Goal: Task Accomplishment & Management: Use online tool/utility

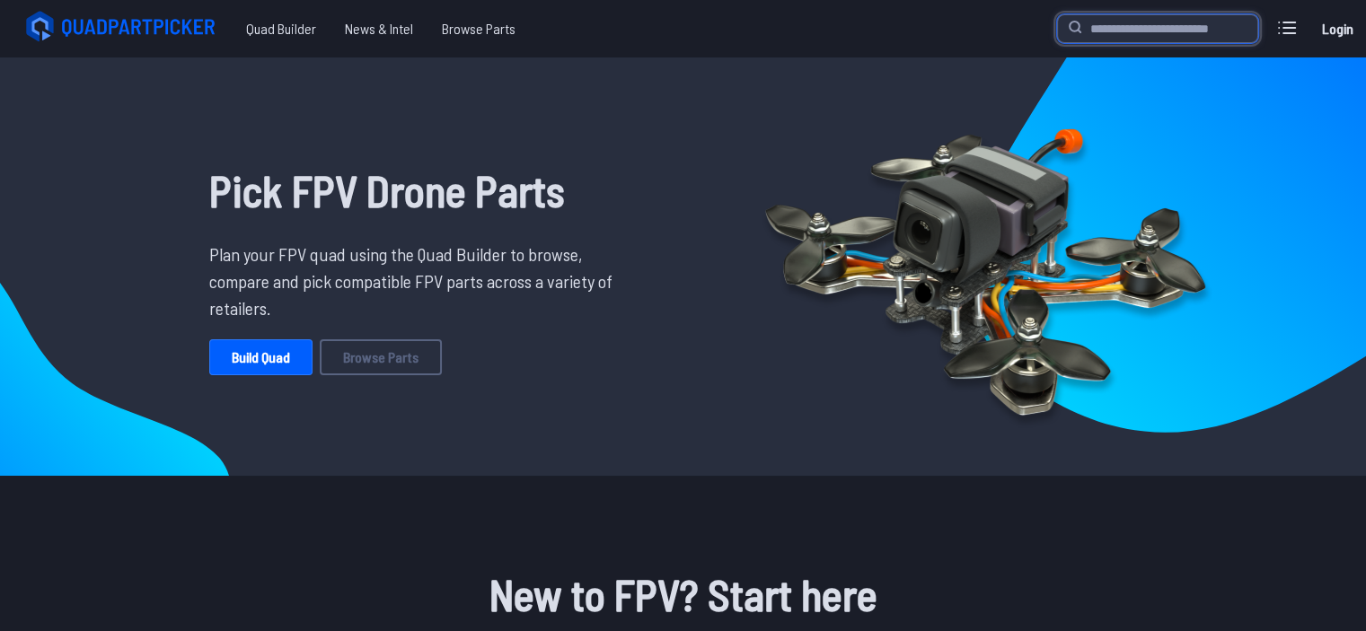
click at [1096, 25] on input "search" at bounding box center [1157, 28] width 201 height 29
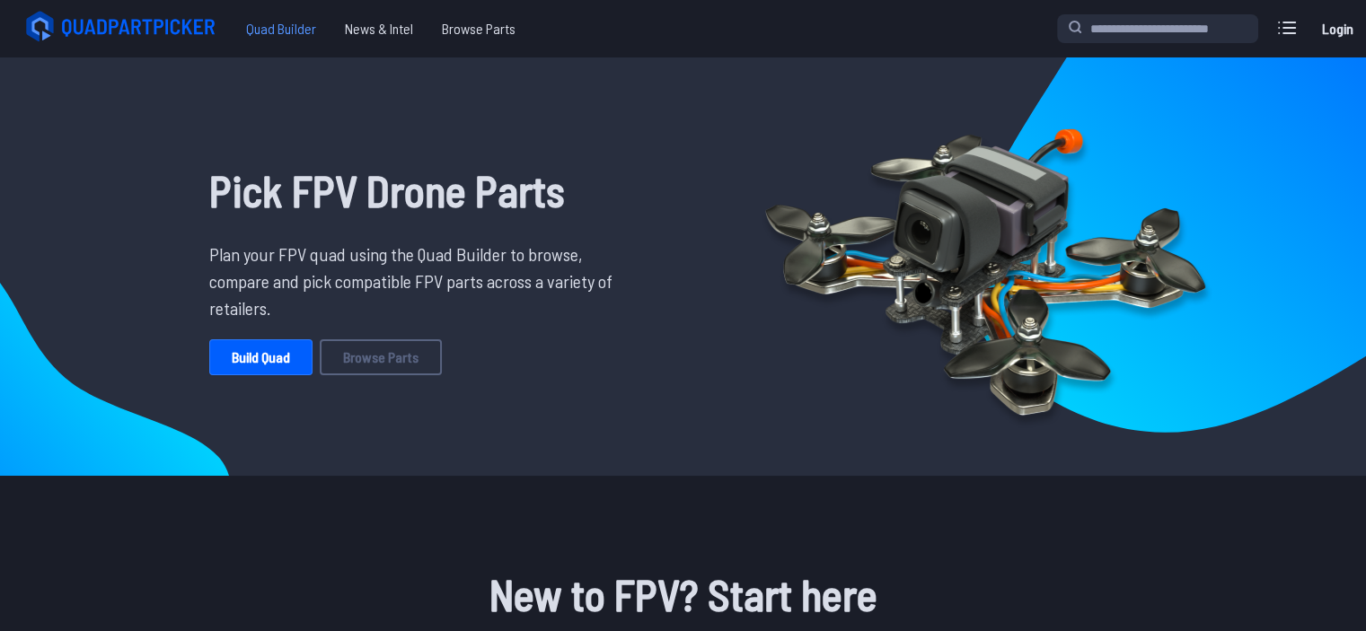
click at [260, 17] on span "Quad Builder" at bounding box center [281, 29] width 99 height 36
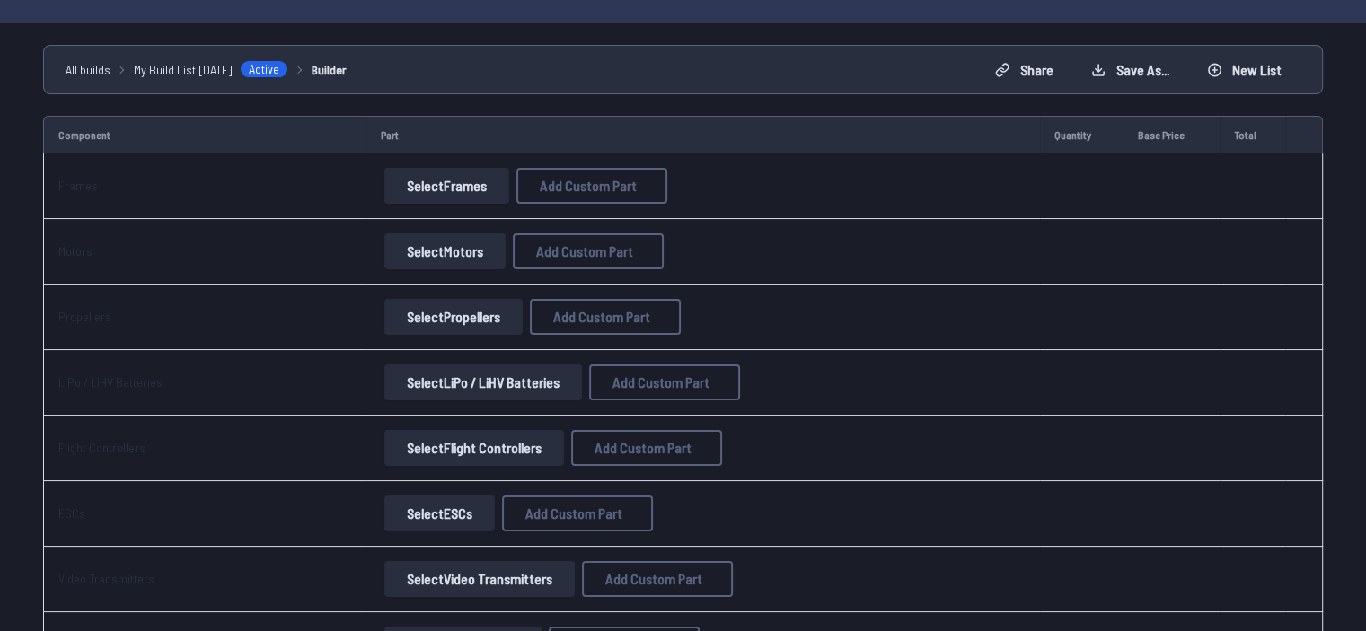
scroll to position [119, 0]
click at [444, 247] on button "Select Motors" at bounding box center [444, 253] width 121 height 36
click at [463, 186] on button "Select Frames" at bounding box center [446, 188] width 125 height 36
click at [443, 198] on button "Select Frames" at bounding box center [446, 188] width 125 height 36
click at [454, 189] on button "Select Frames" at bounding box center [446, 188] width 125 height 36
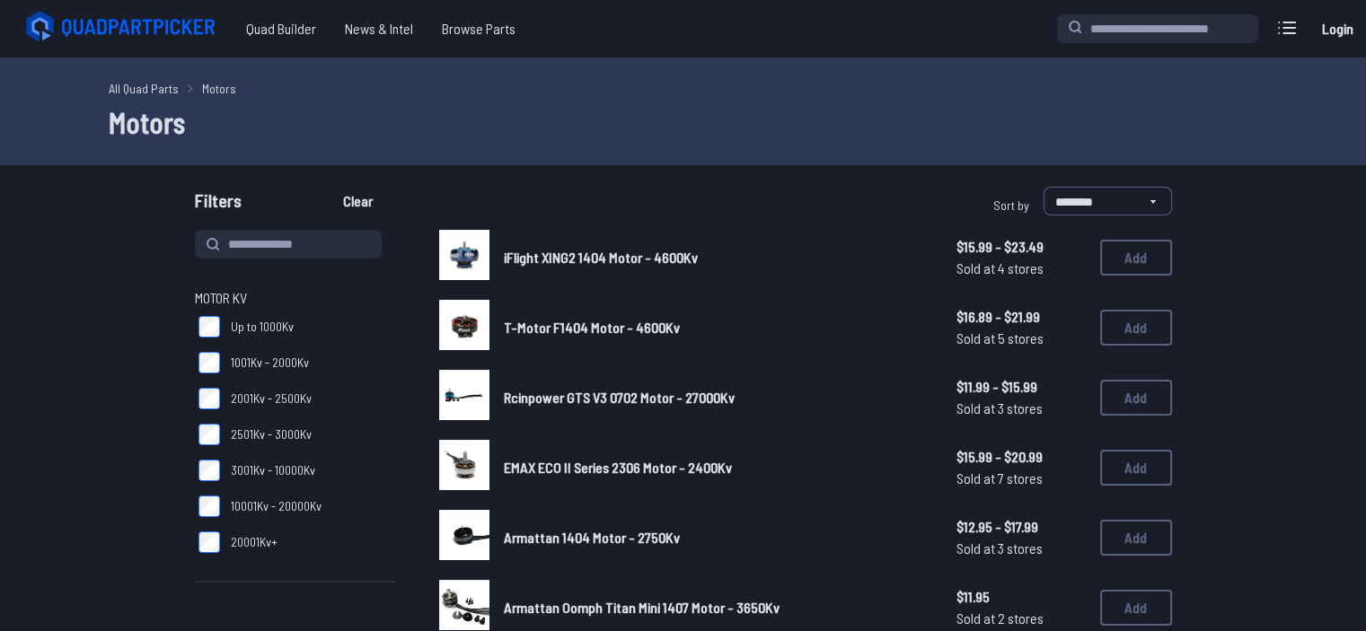
scroll to position [119, 0]
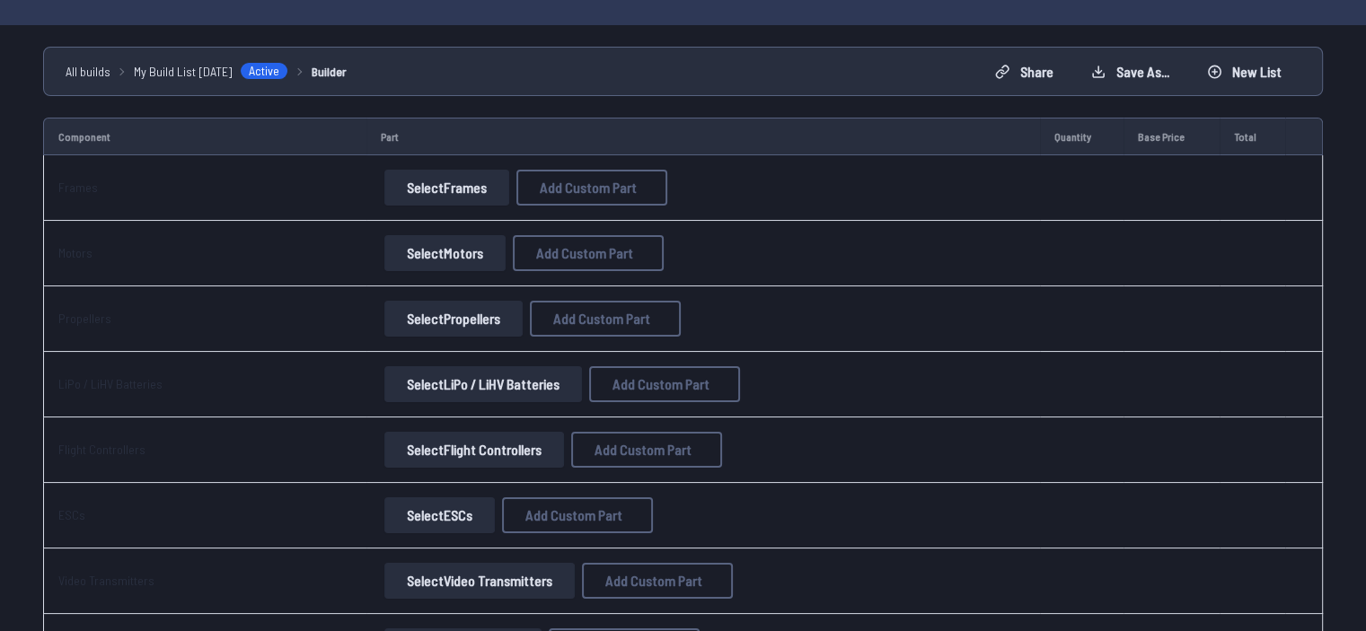
click at [453, 176] on button "Select Frames" at bounding box center [446, 188] width 125 height 36
click at [445, 185] on button "Select Frames" at bounding box center [446, 188] width 125 height 36
click at [445, 186] on button "Select Frames" at bounding box center [446, 188] width 125 height 36
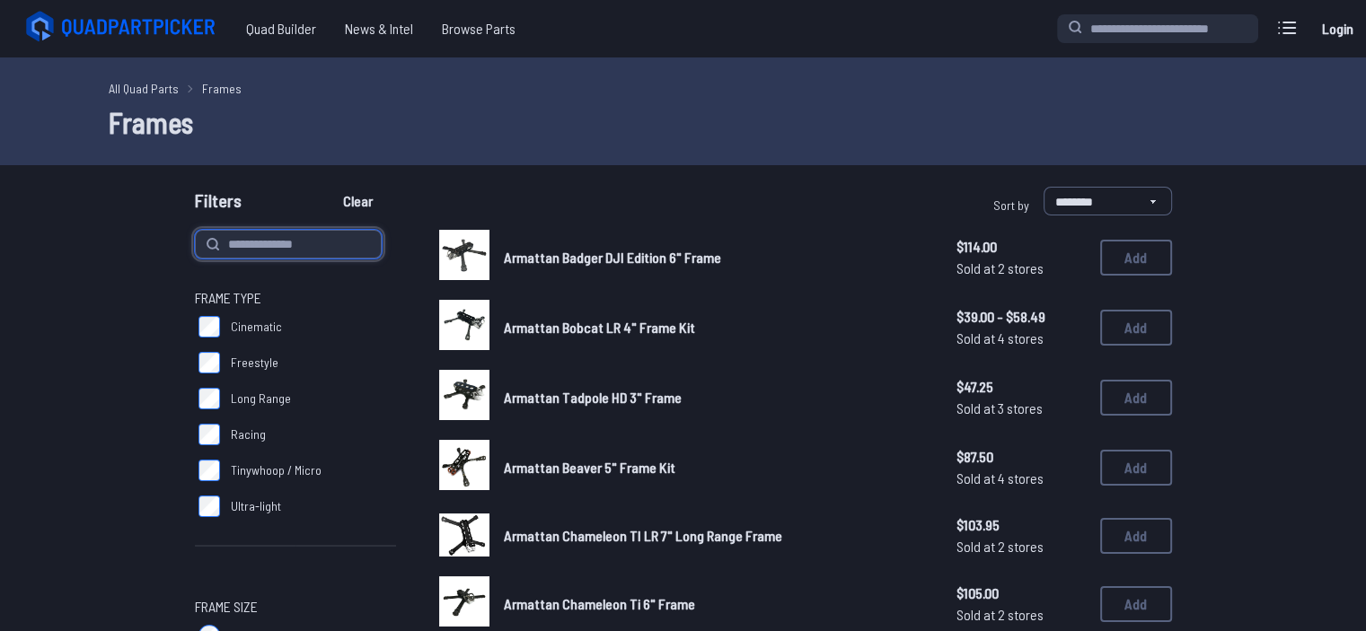
click at [293, 256] on input at bounding box center [288, 244] width 187 height 29
type input "*"
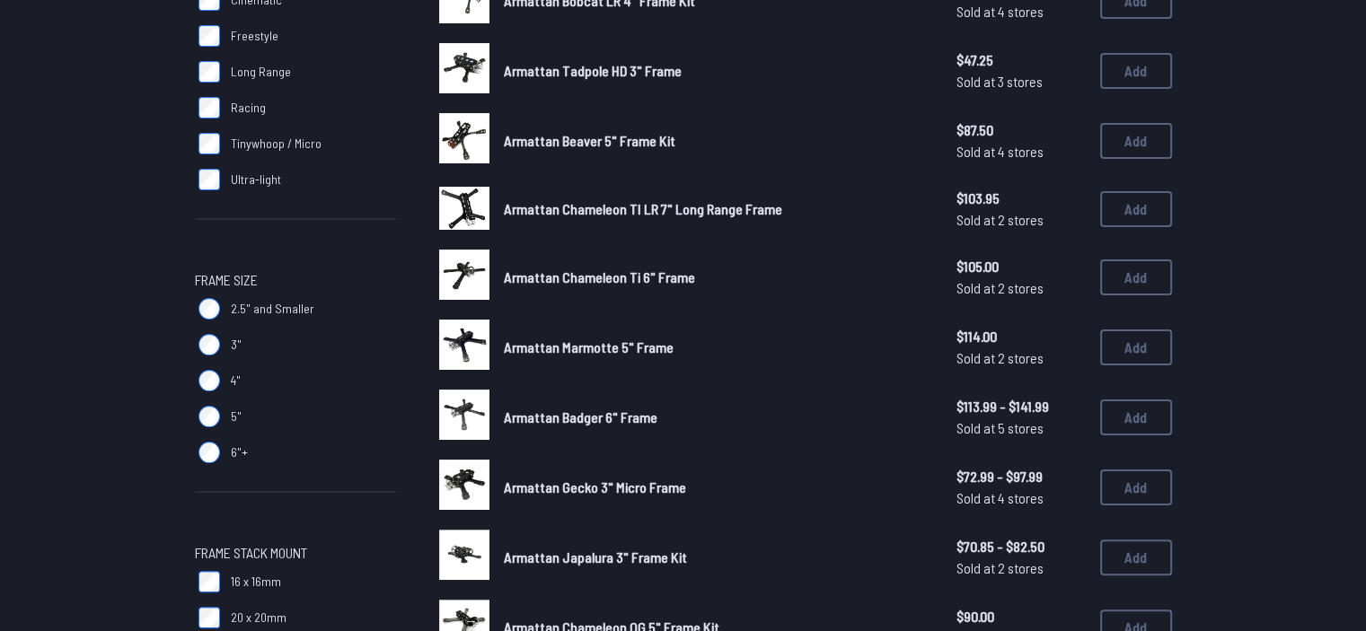
scroll to position [330, 0]
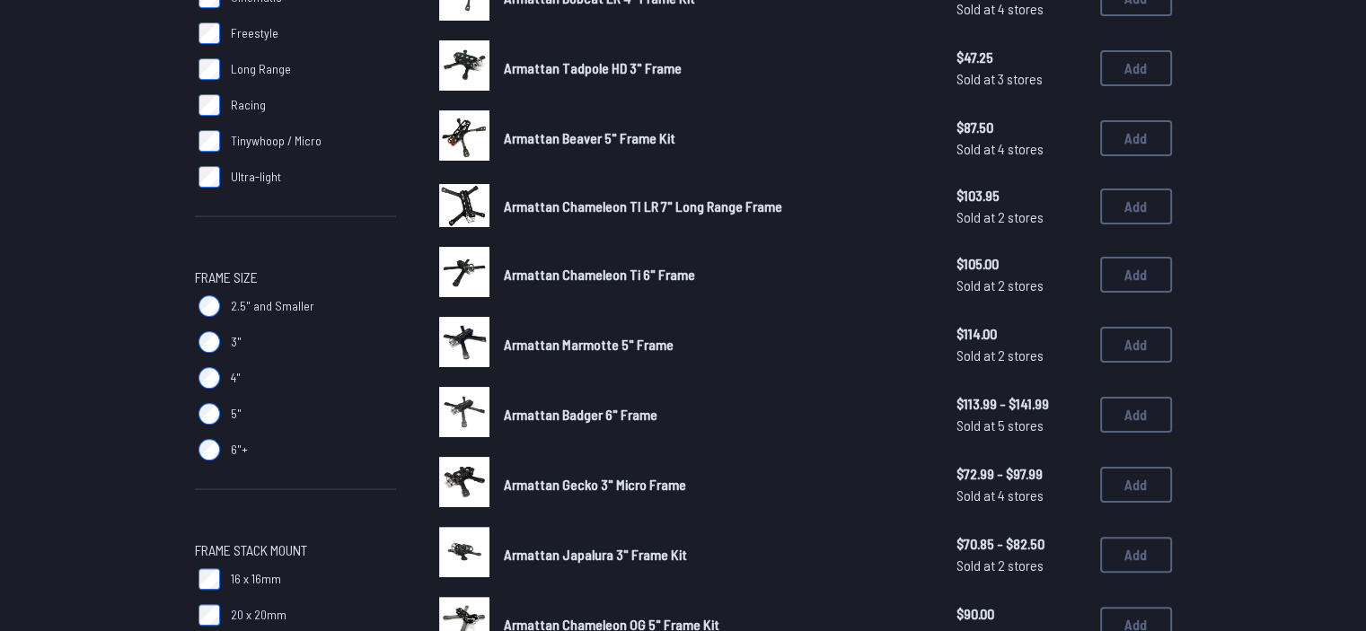
click at [198, 405] on label "5"" at bounding box center [295, 414] width 201 height 36
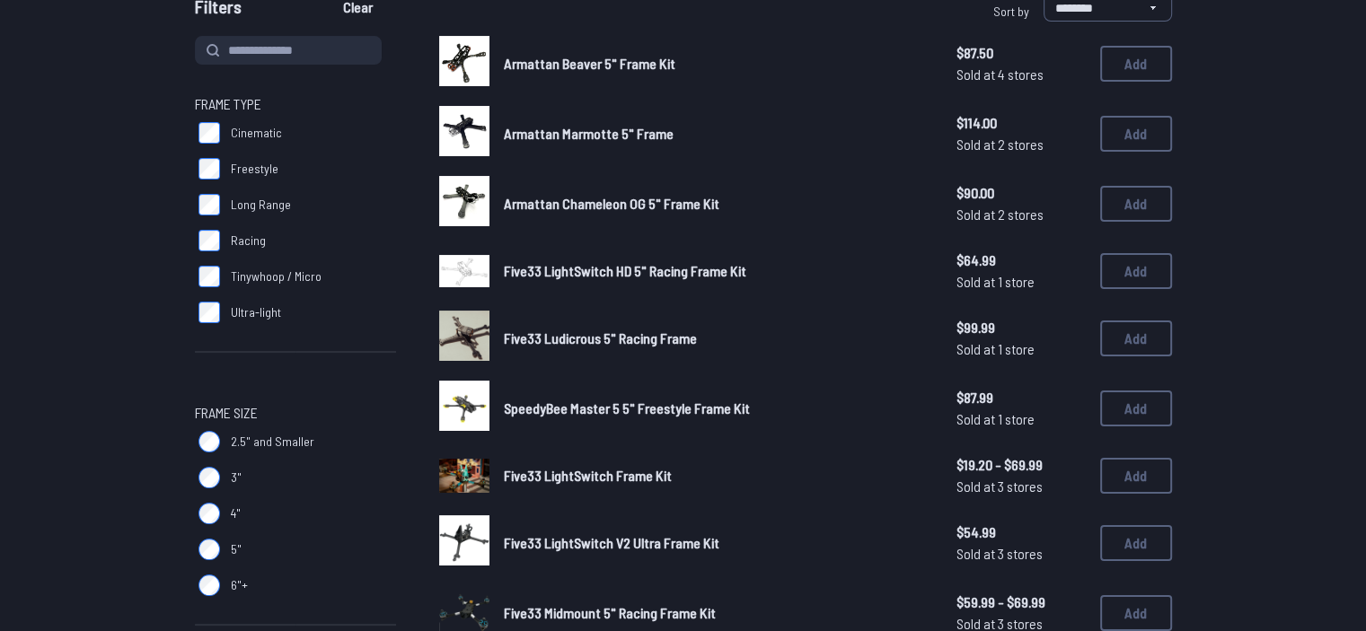
scroll to position [196, 0]
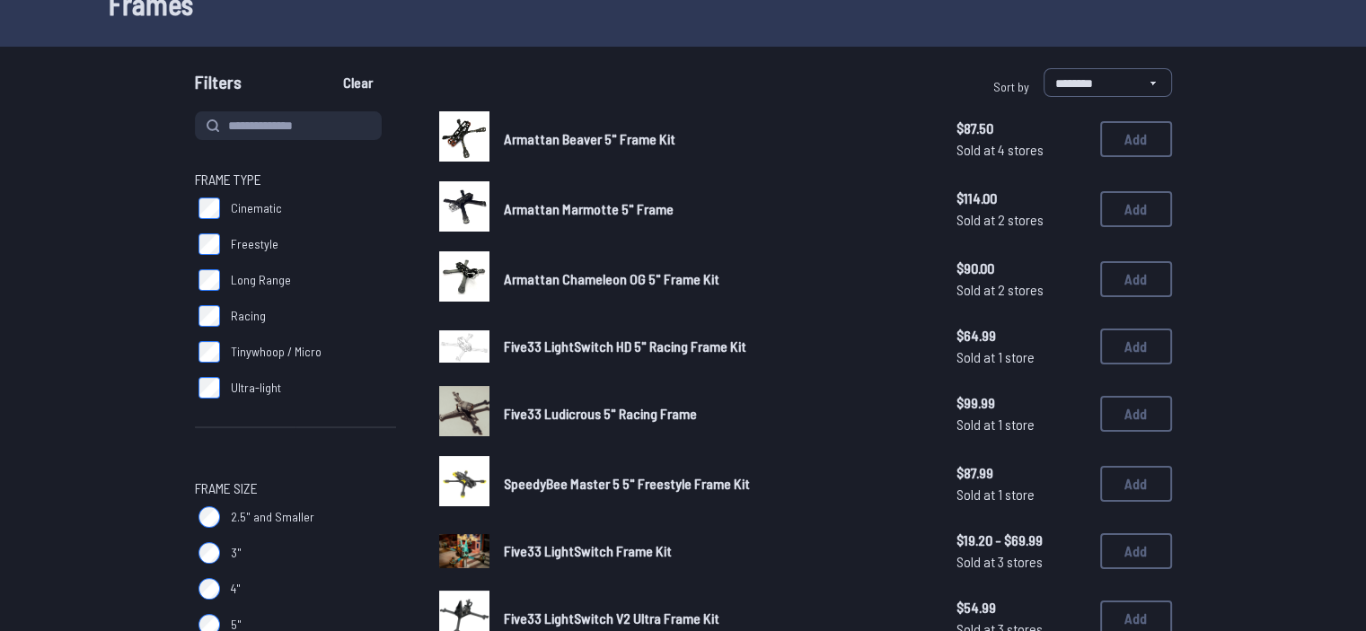
scroll to position [119, 0]
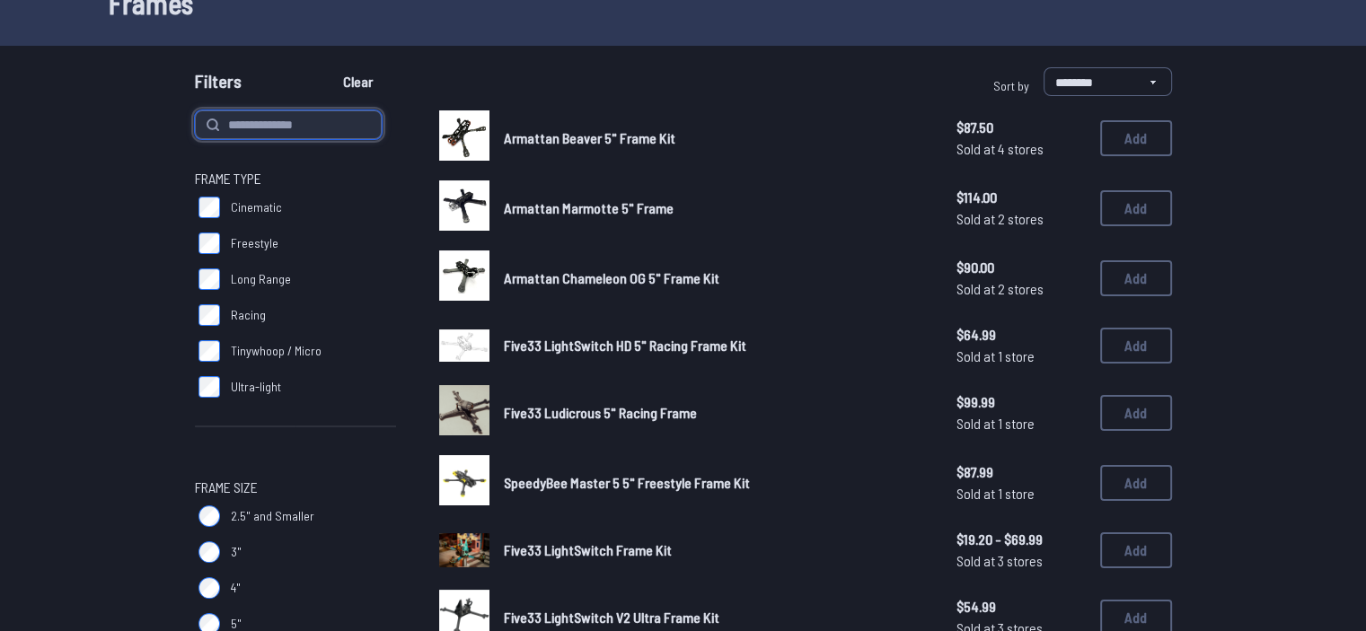
click at [246, 133] on input at bounding box center [288, 124] width 187 height 29
type input "****"
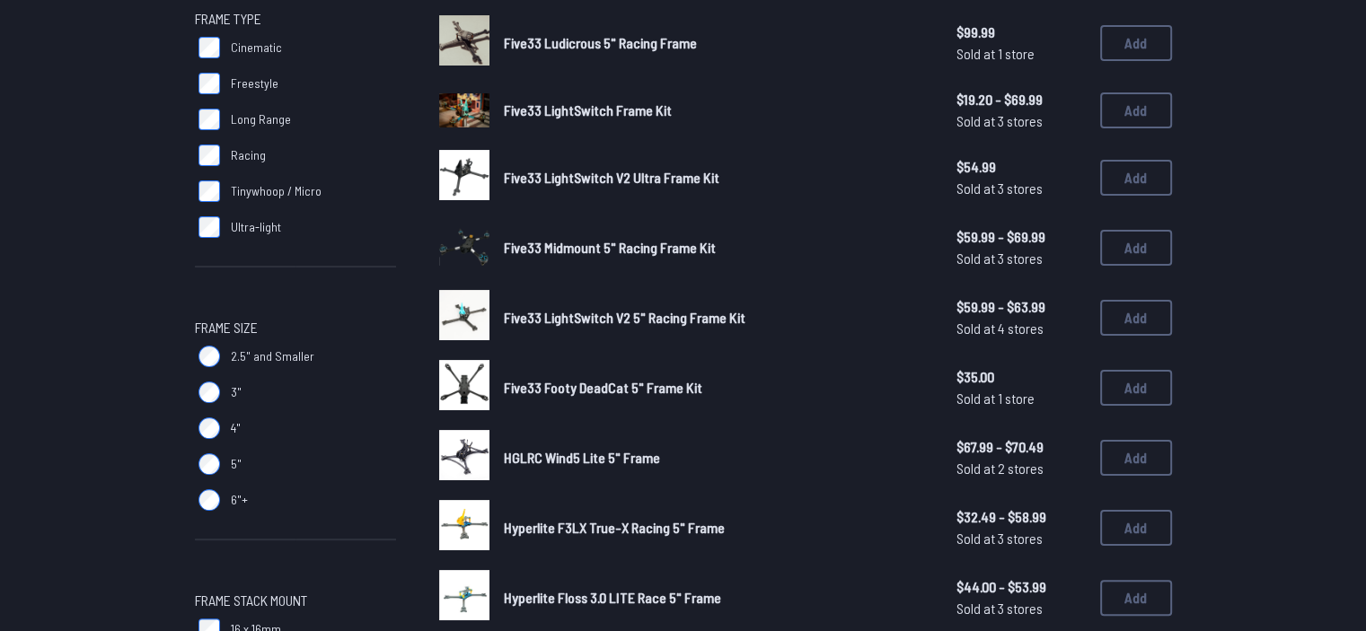
scroll to position [278, 0]
click at [549, 383] on span "Five33 Footy DeadCat 5" Frame Kit" at bounding box center [603, 388] width 198 height 17
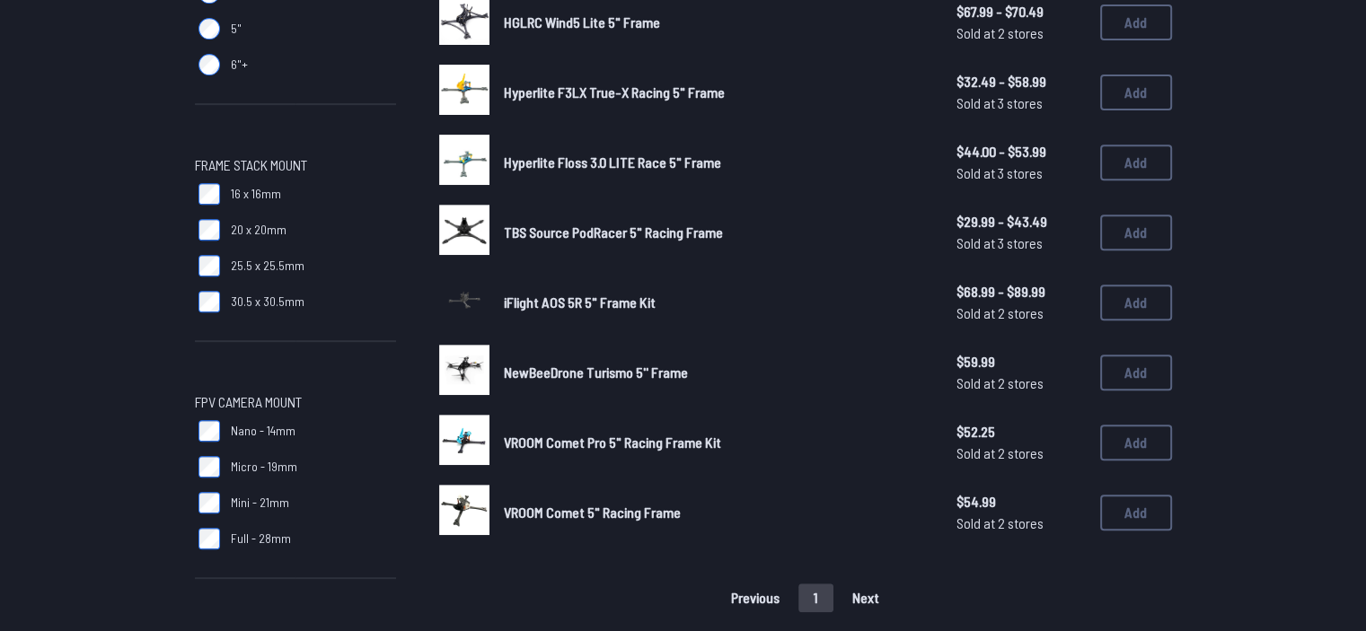
scroll to position [767, 0]
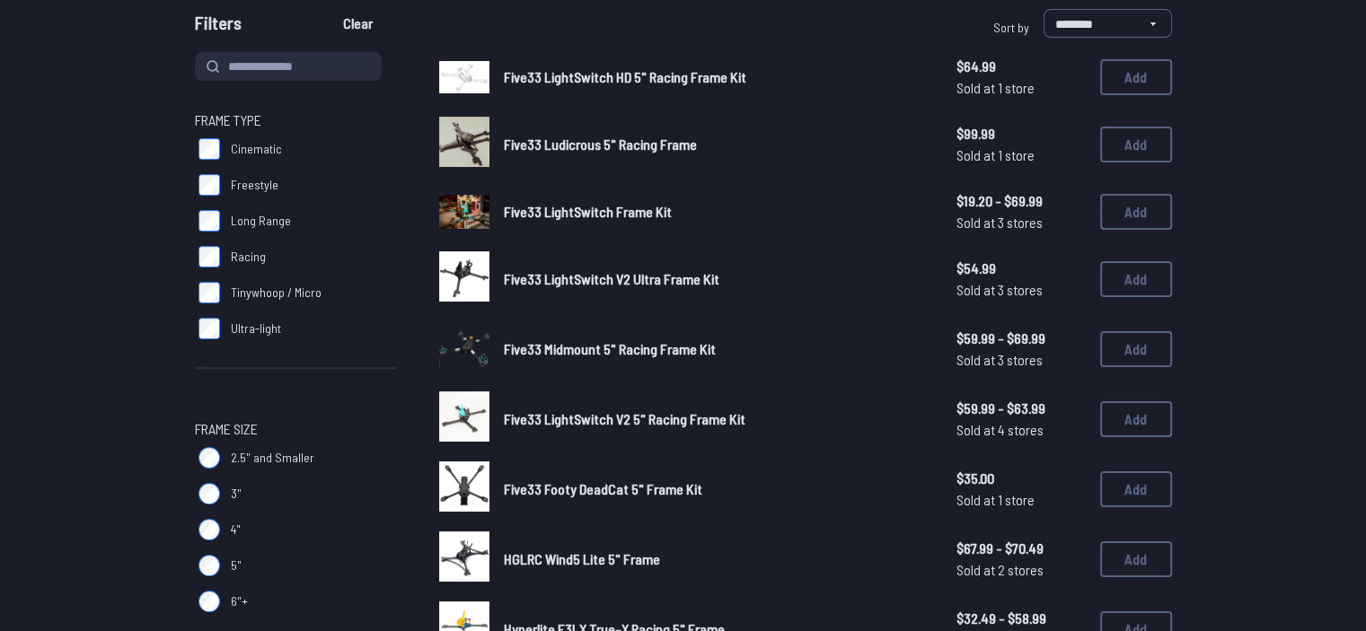
scroll to position [179, 0]
click at [616, 489] on span "Five33 Footy DeadCat 5" Frame Kit" at bounding box center [603, 488] width 198 height 17
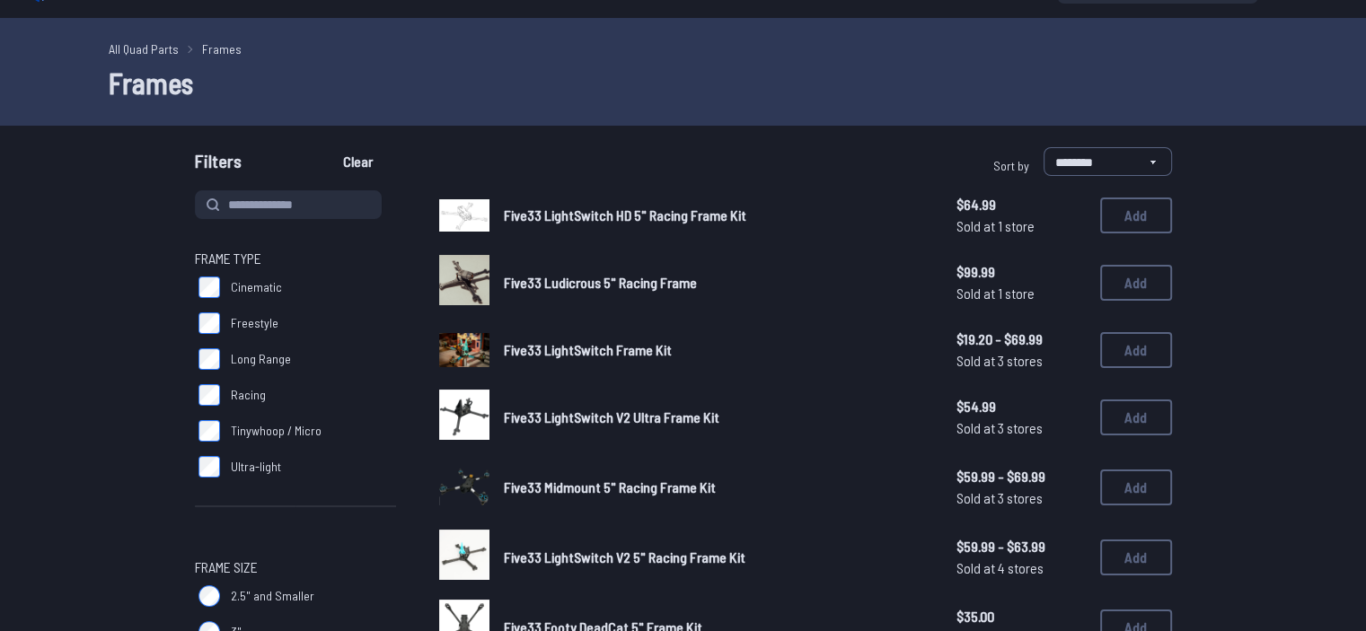
scroll to position [40, 0]
click at [593, 345] on span "Five33 LightSwitch Frame Kit" at bounding box center [588, 349] width 168 height 17
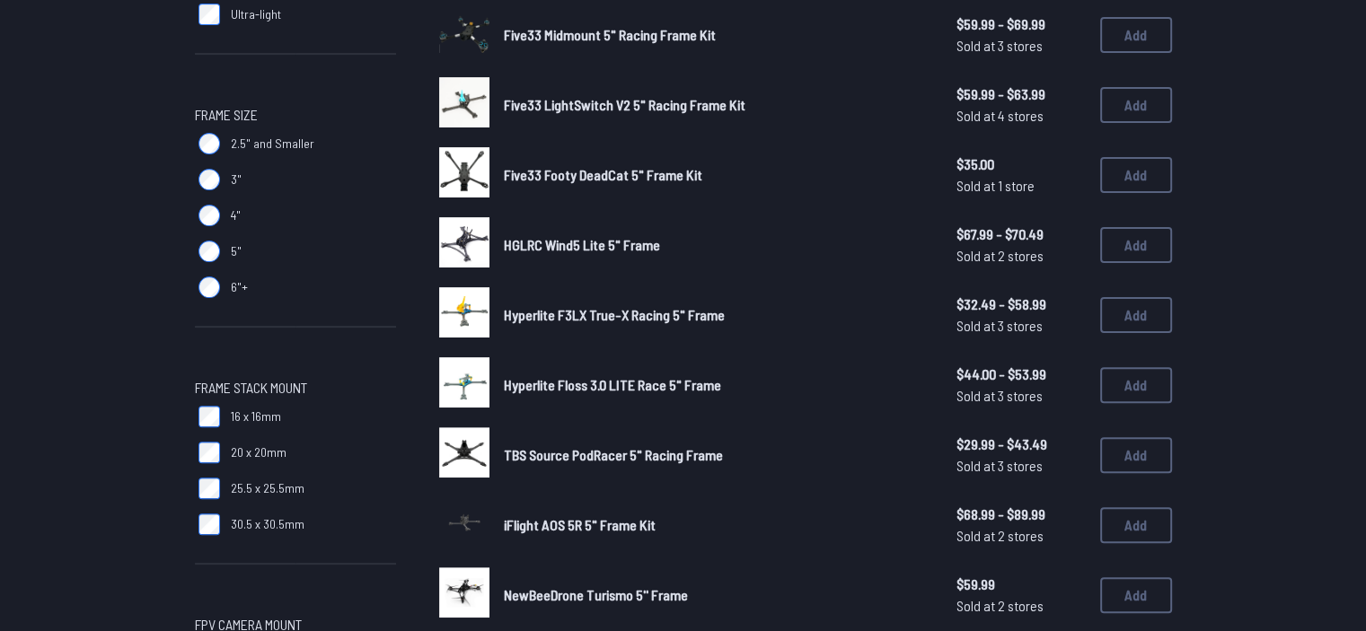
scroll to position [496, 0]
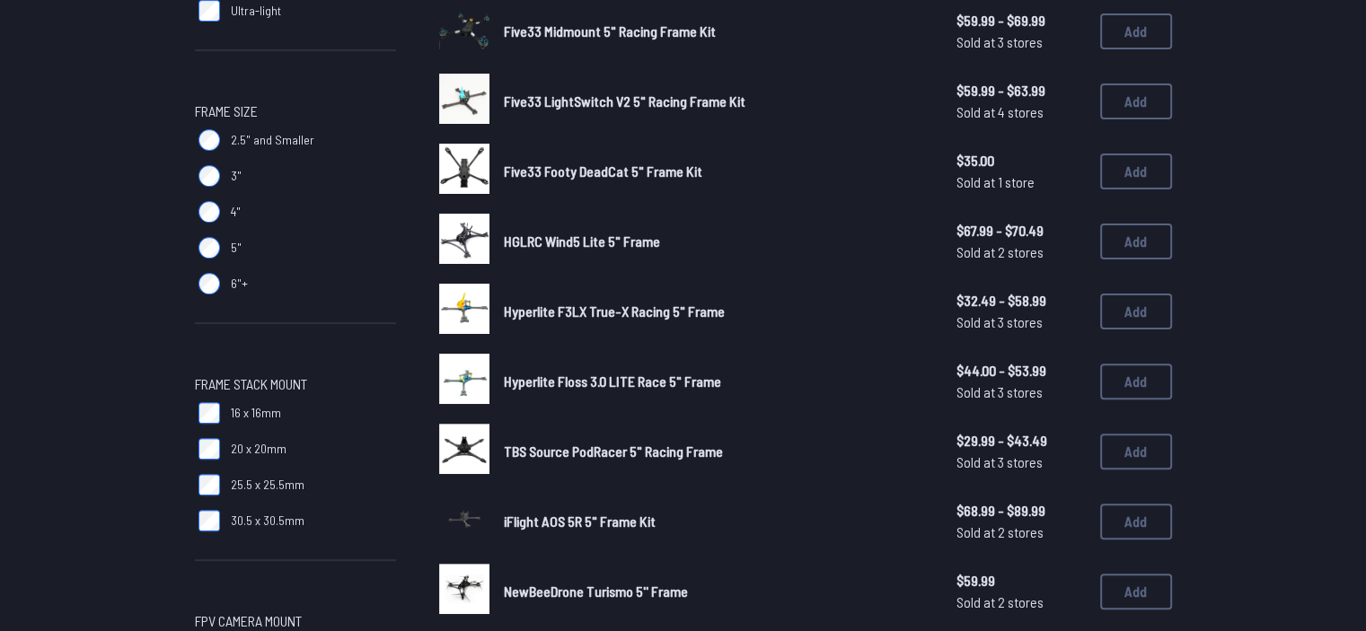
click at [575, 446] on span "TBS Source PodRacer 5" Racing Frame" at bounding box center [613, 451] width 219 height 17
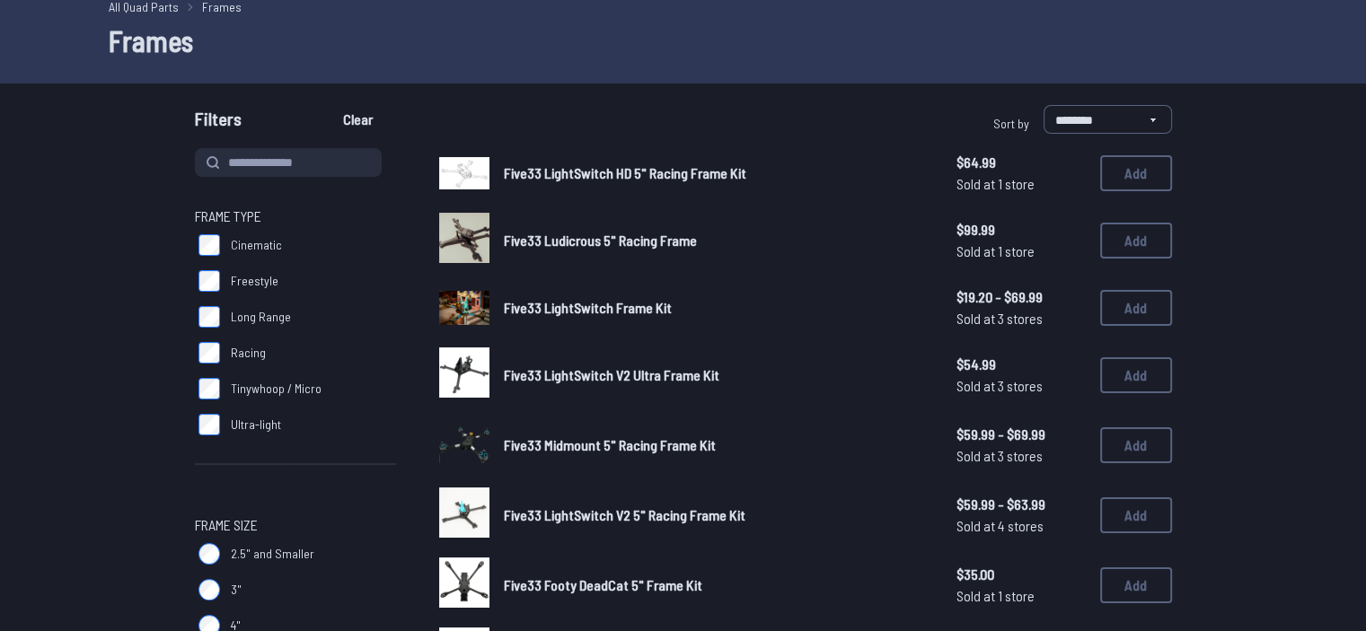
scroll to position [0, 0]
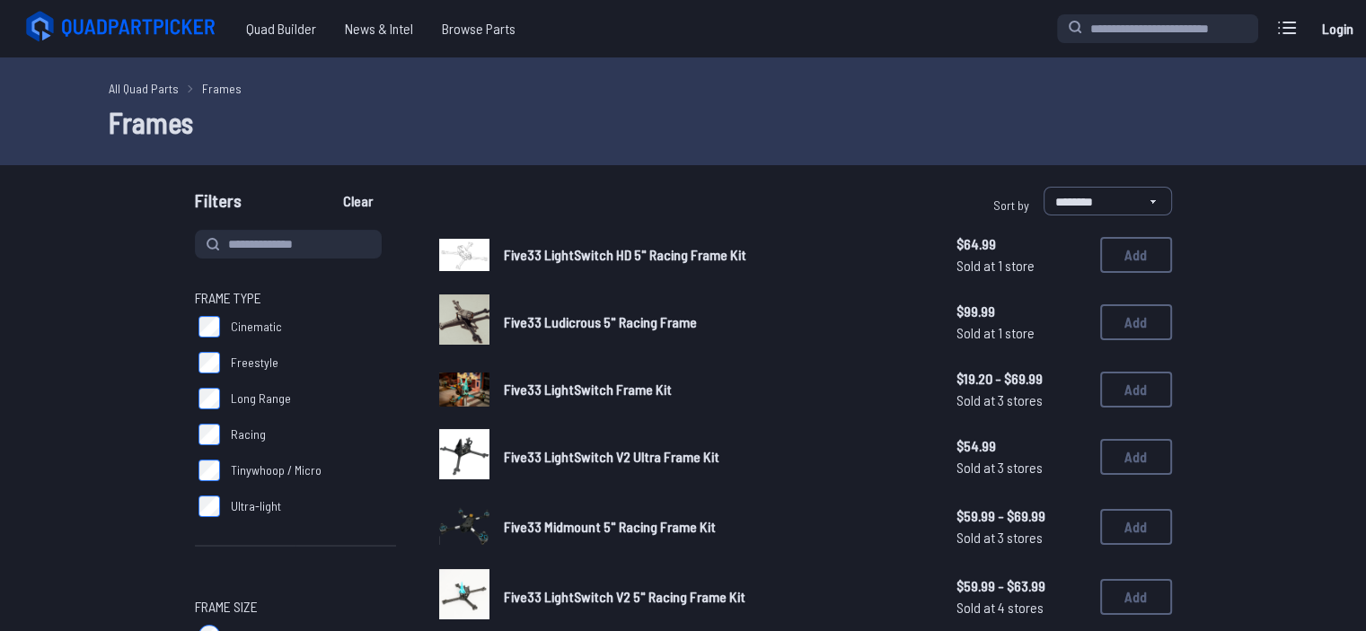
click at [577, 248] on span "Five33 LightSwitch HD 5" Racing Frame Kit" at bounding box center [625, 254] width 242 height 17
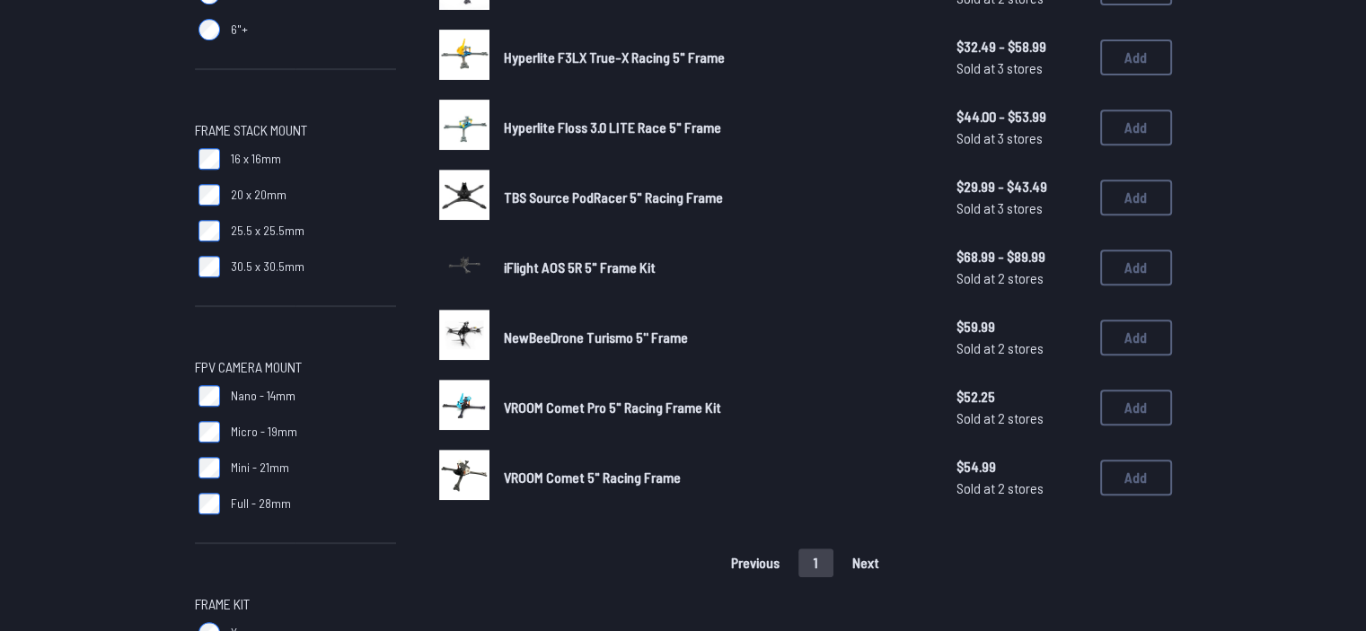
scroll to position [751, 0]
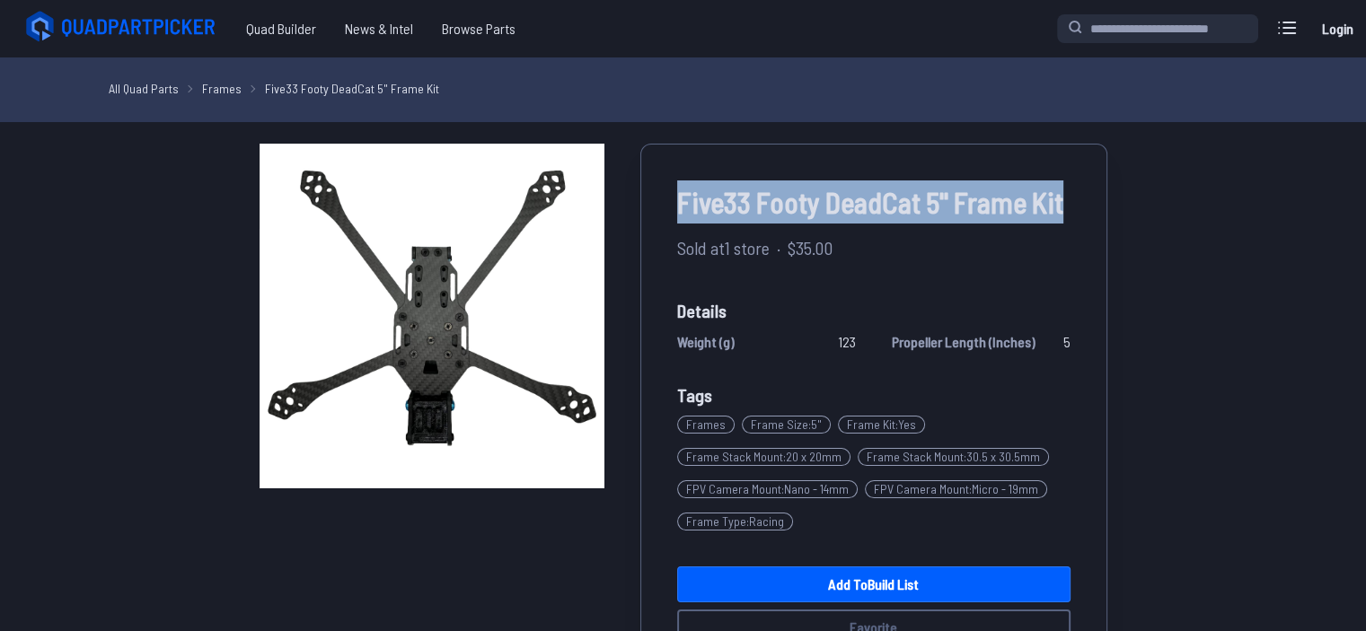
drag, startPoint x: 683, startPoint y: 203, endPoint x: 1155, endPoint y: 204, distance: 472.4
click at [1155, 204] on div "Five33 Footy DeadCat 5" Frame Kit Sold at 1 store · $35.00 Details Weight (g) 1…" at bounding box center [683, 531] width 1020 height 775
copy span "Five33 Footy DeadCat 5" Frame Kit"
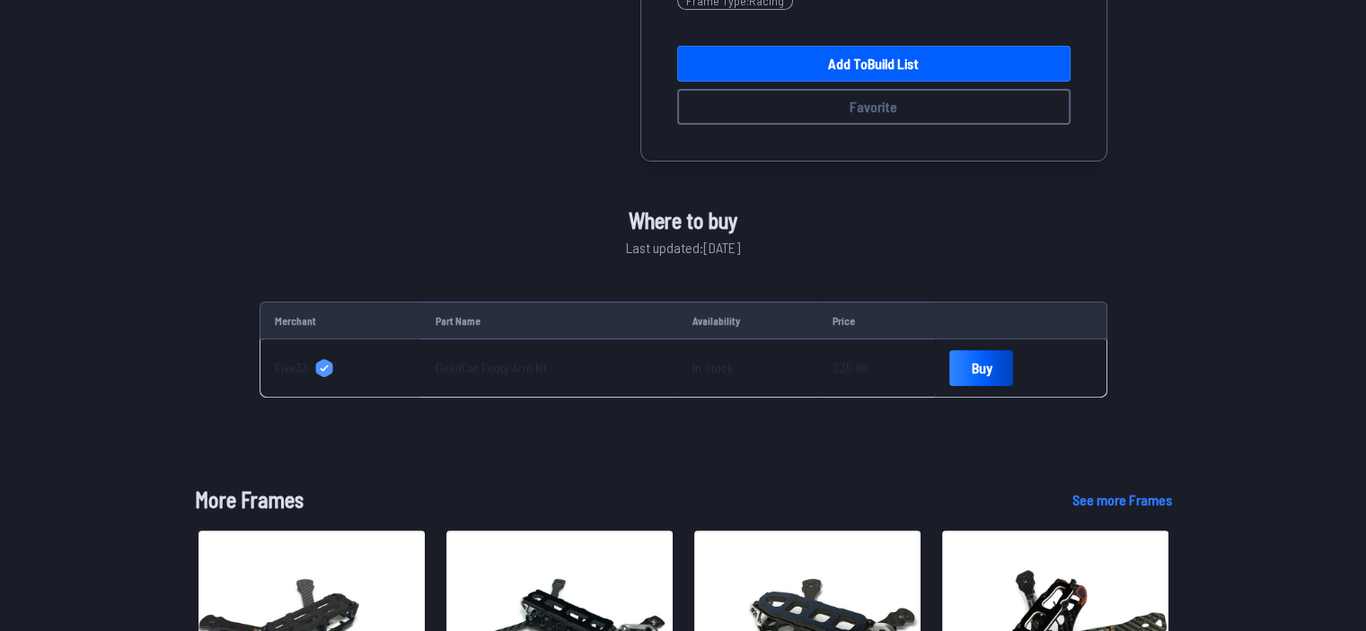
scroll to position [502, 0]
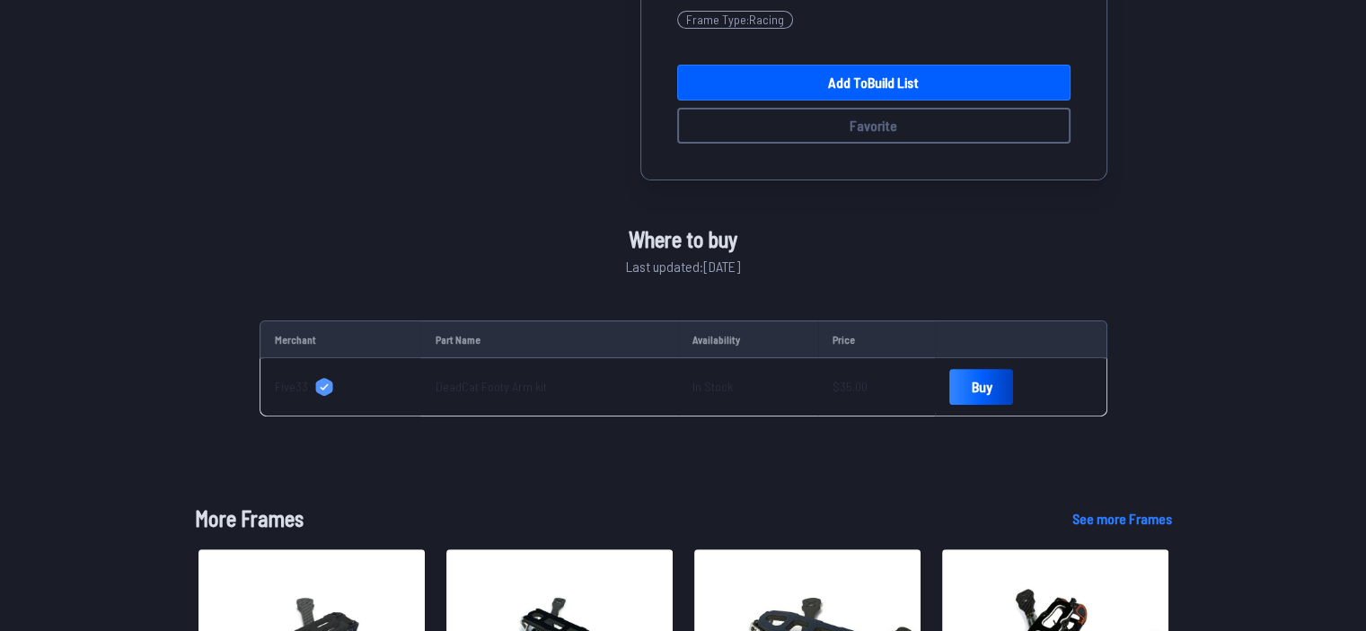
click at [301, 387] on span "Five33" at bounding box center [291, 387] width 33 height 18
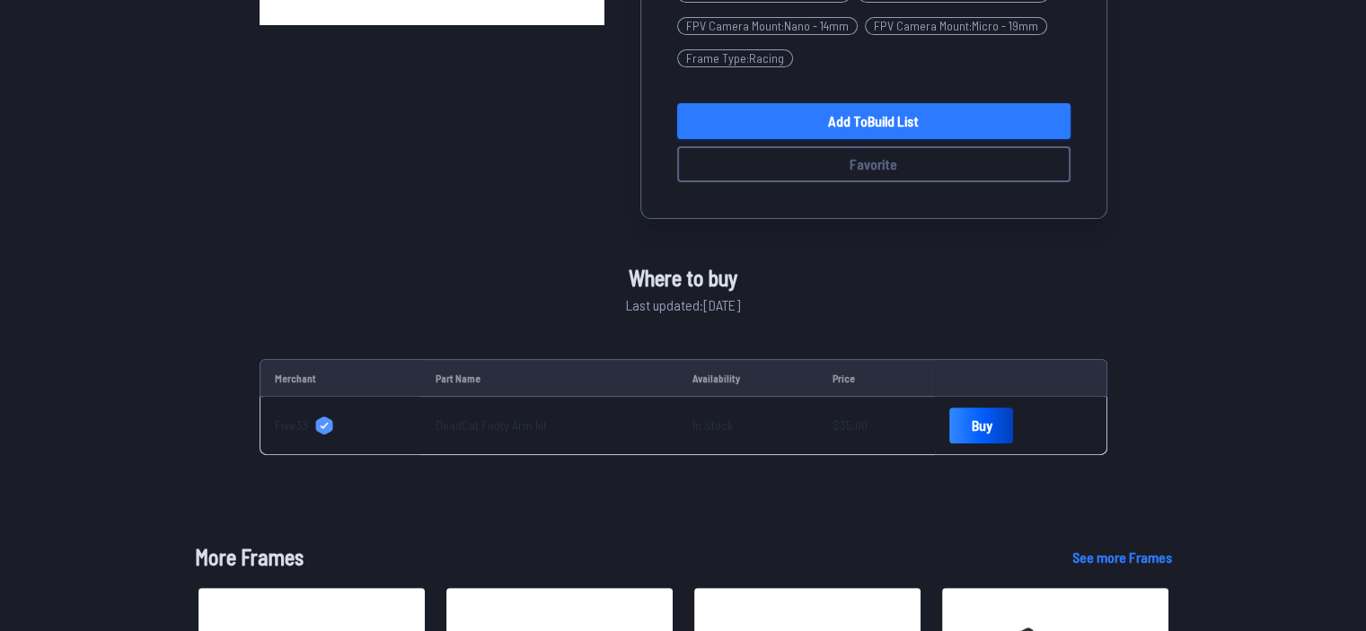
click at [904, 137] on link "Add to Build List" at bounding box center [873, 121] width 393 height 36
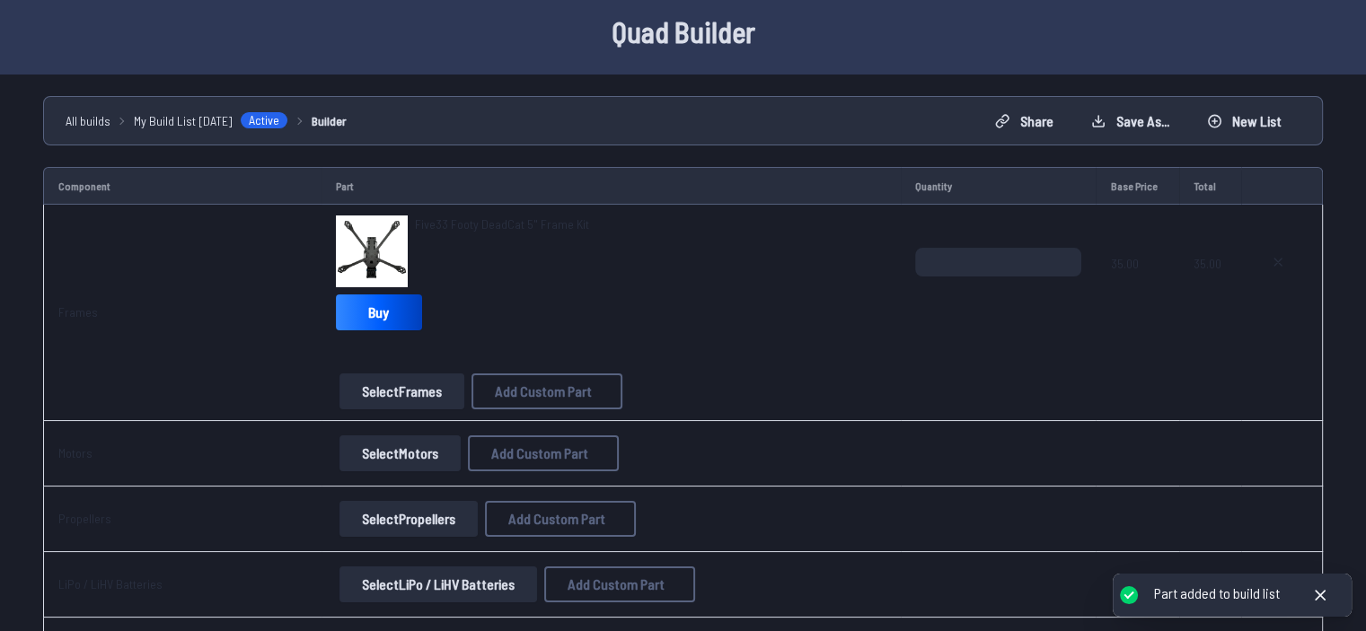
scroll to position [70, 0]
click at [1282, 251] on button at bounding box center [1278, 261] width 45 height 29
type textarea "**********"
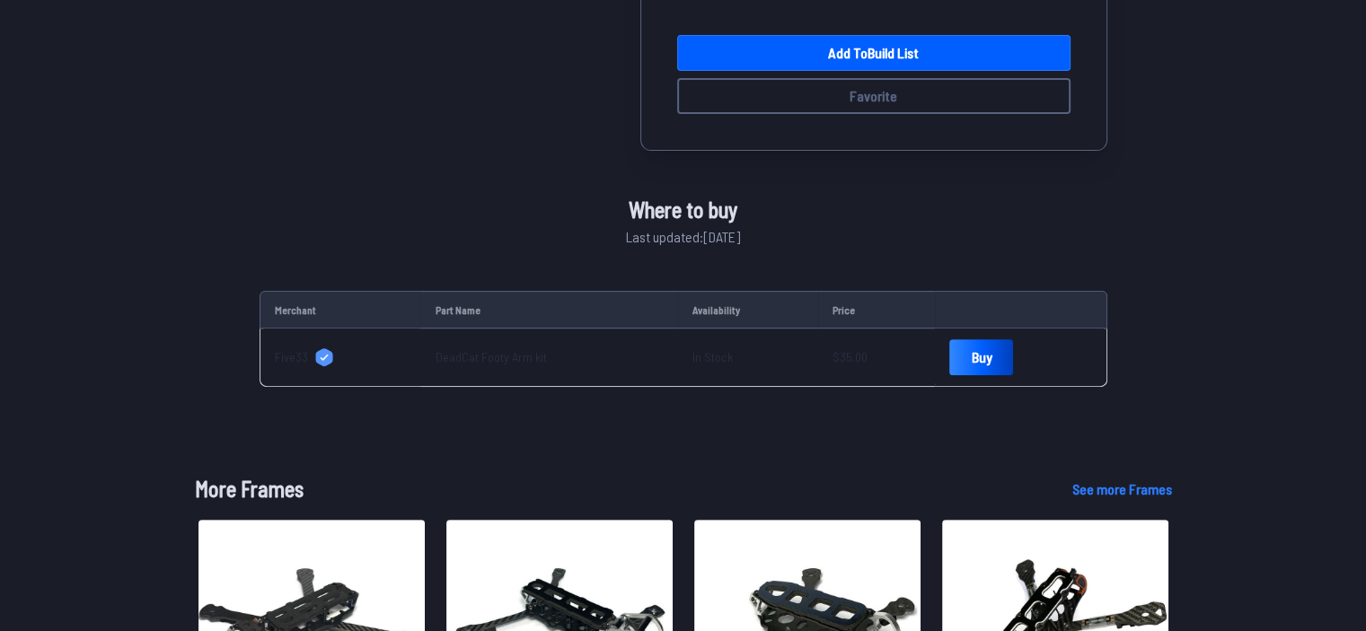
scroll to position [144, 0]
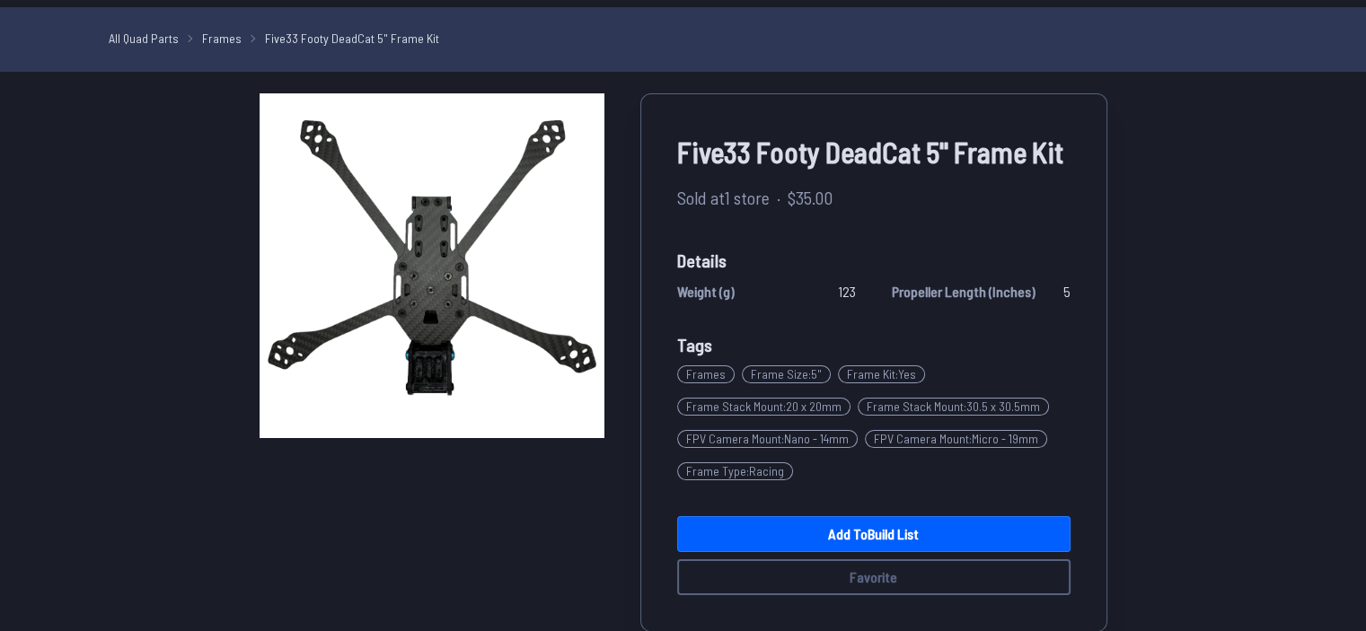
scroll to position [47, 0]
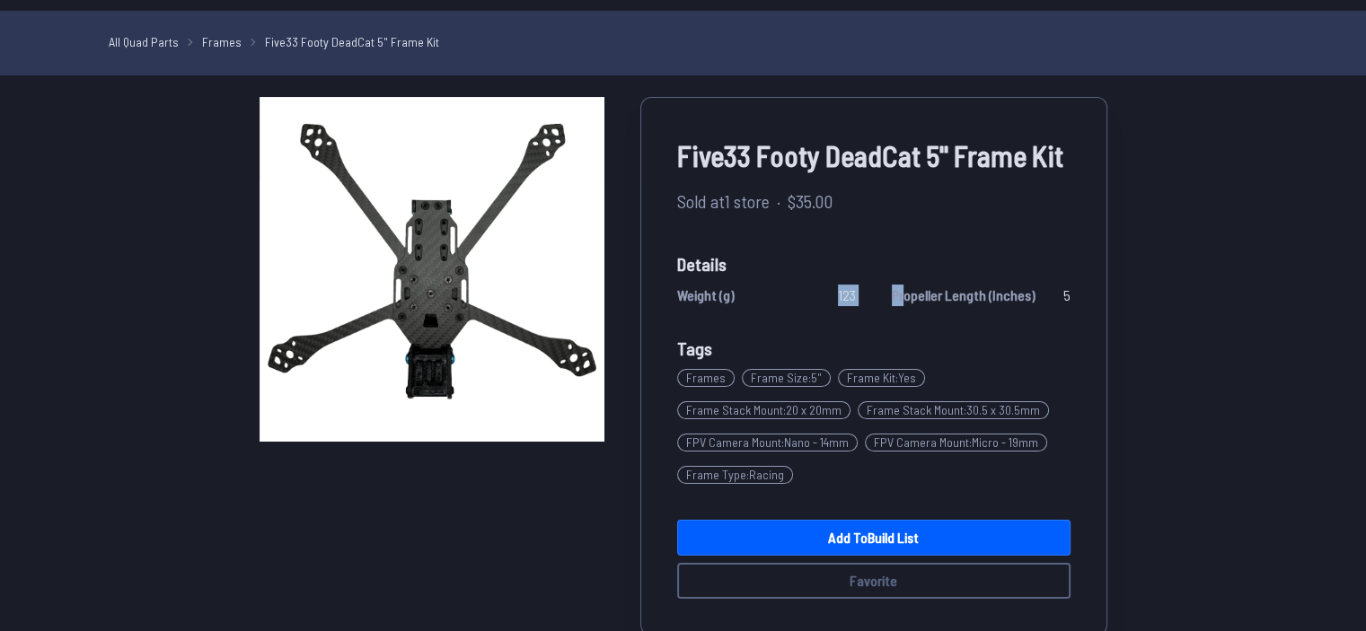
drag, startPoint x: 817, startPoint y: 295, endPoint x: 909, endPoint y: 293, distance: 91.6
click at [909, 293] on div "Weight (g) 123 Propeller Length (Inches) 5" at bounding box center [873, 296] width 393 height 22
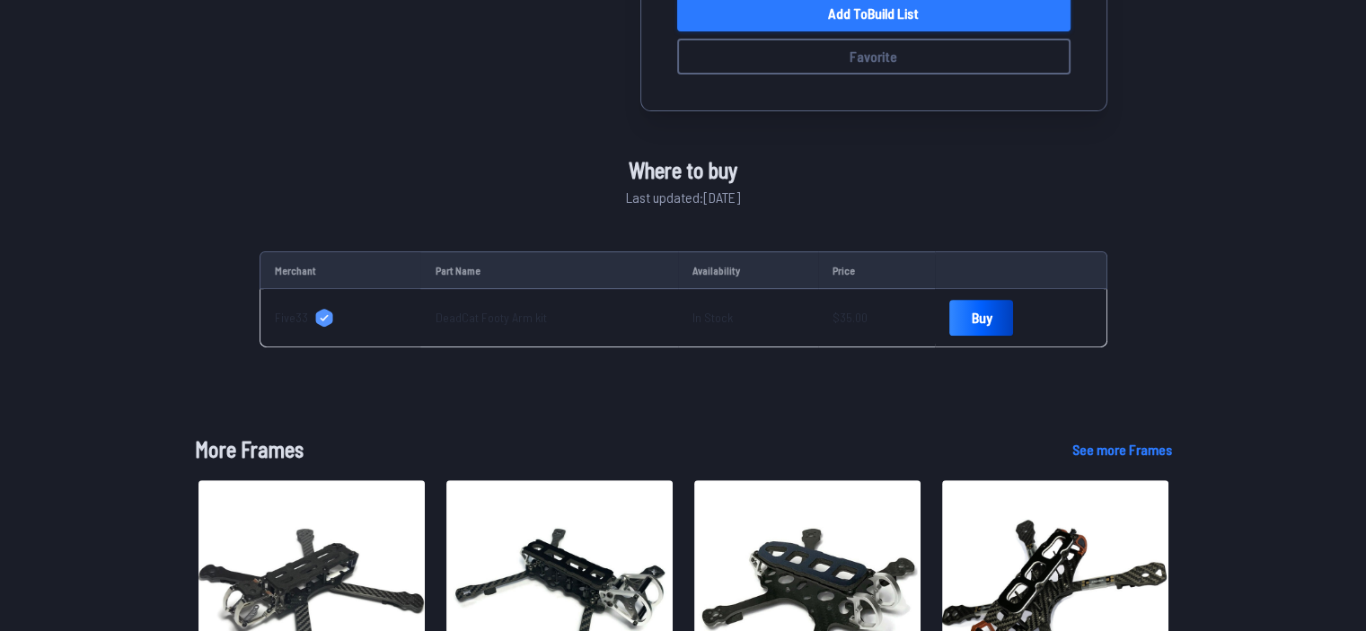
scroll to position [574, 0]
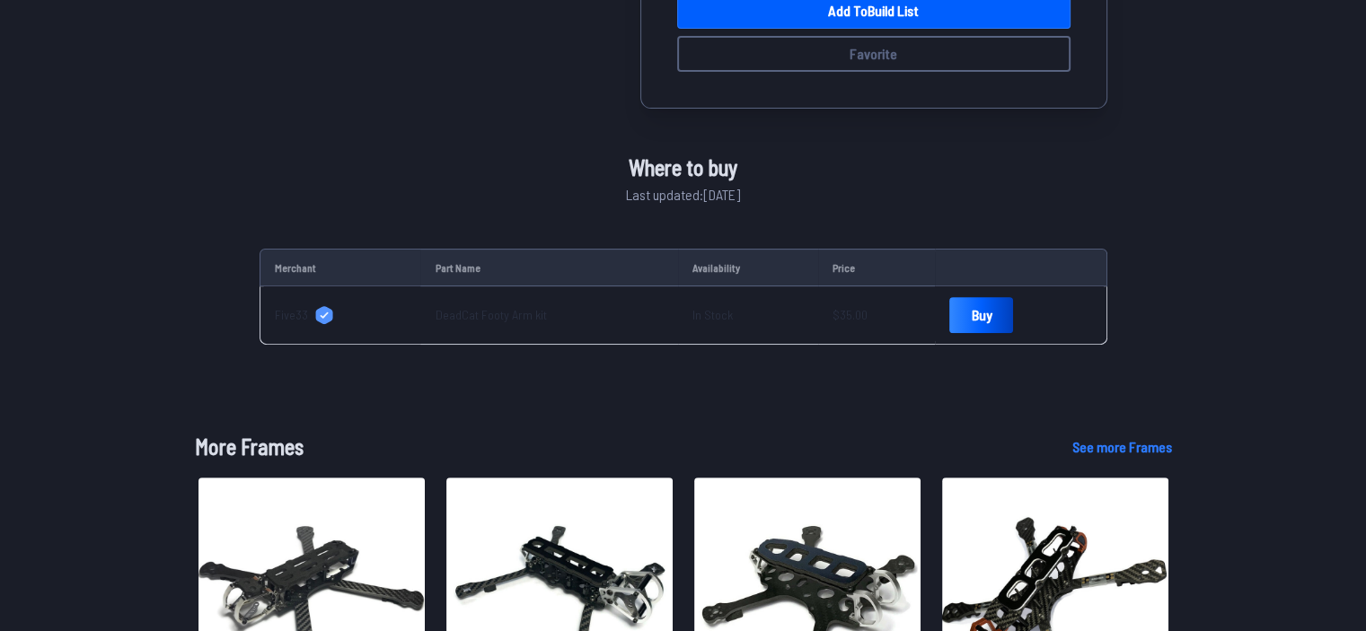
click at [291, 311] on span "Five33" at bounding box center [291, 315] width 33 height 18
click at [962, 322] on link "Buy" at bounding box center [981, 315] width 64 height 36
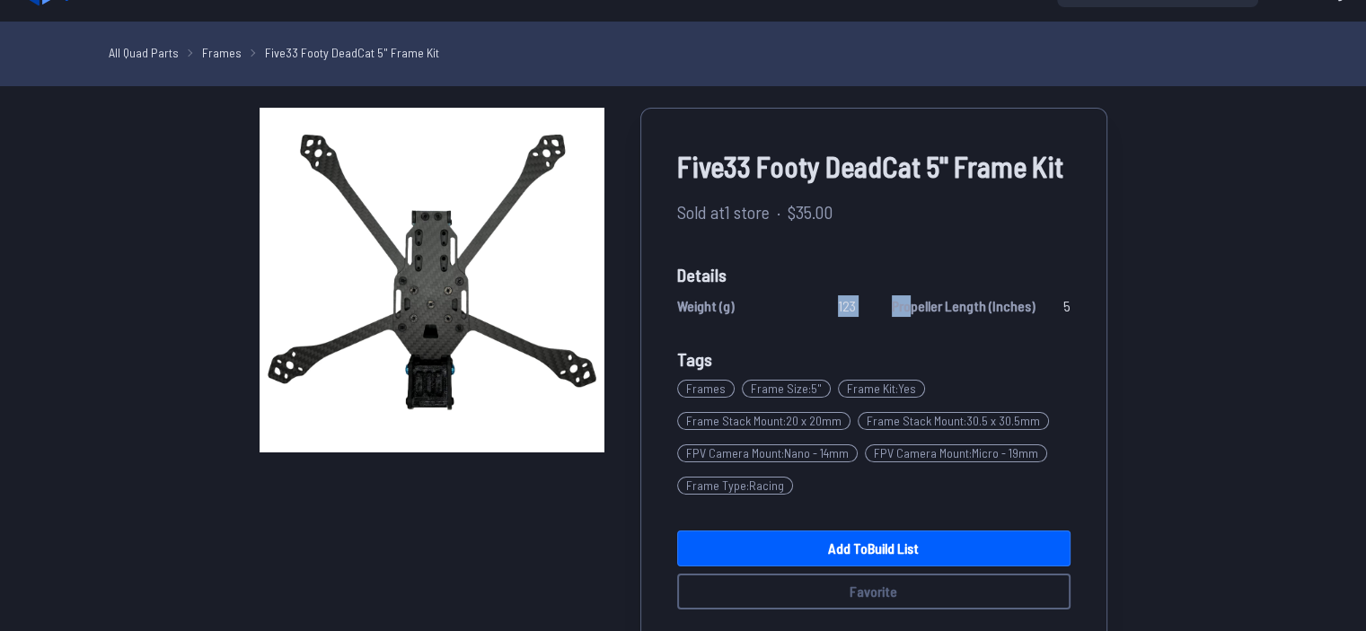
scroll to position [35, 0]
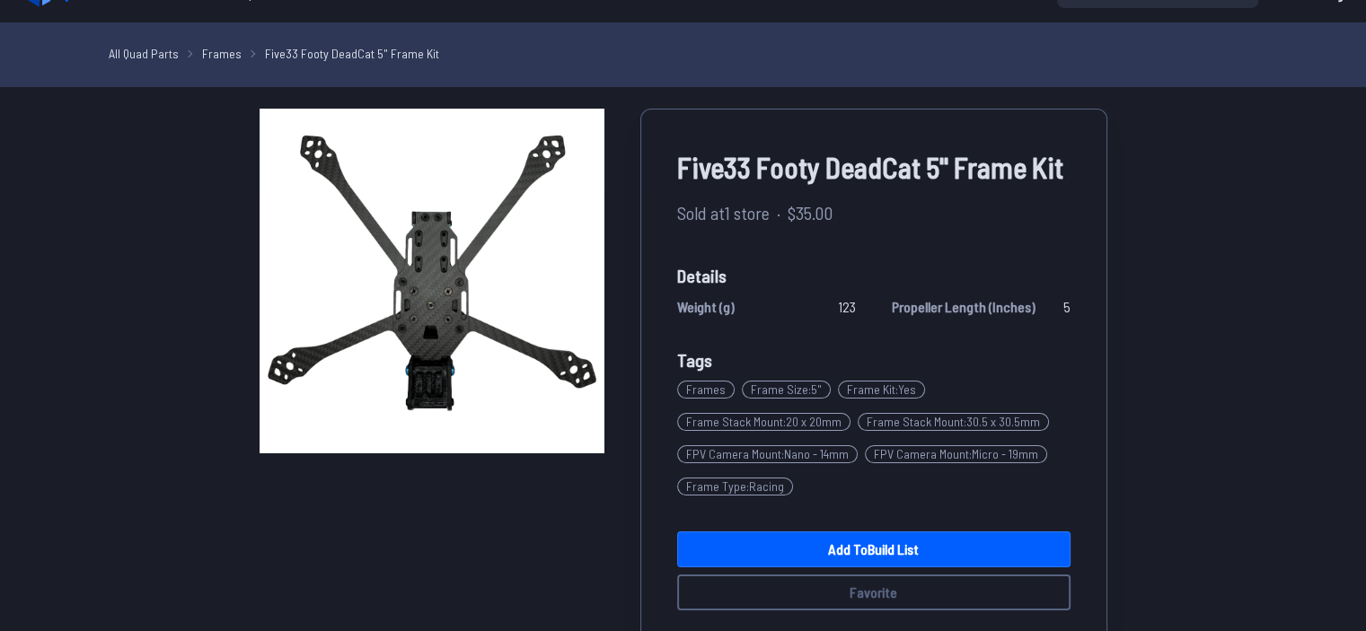
click at [863, 333] on div "Five33 Footy DeadCat 5" Frame Kit Sold at 1 store · $35.00 Details Weight (g) 1…" at bounding box center [873, 378] width 467 height 539
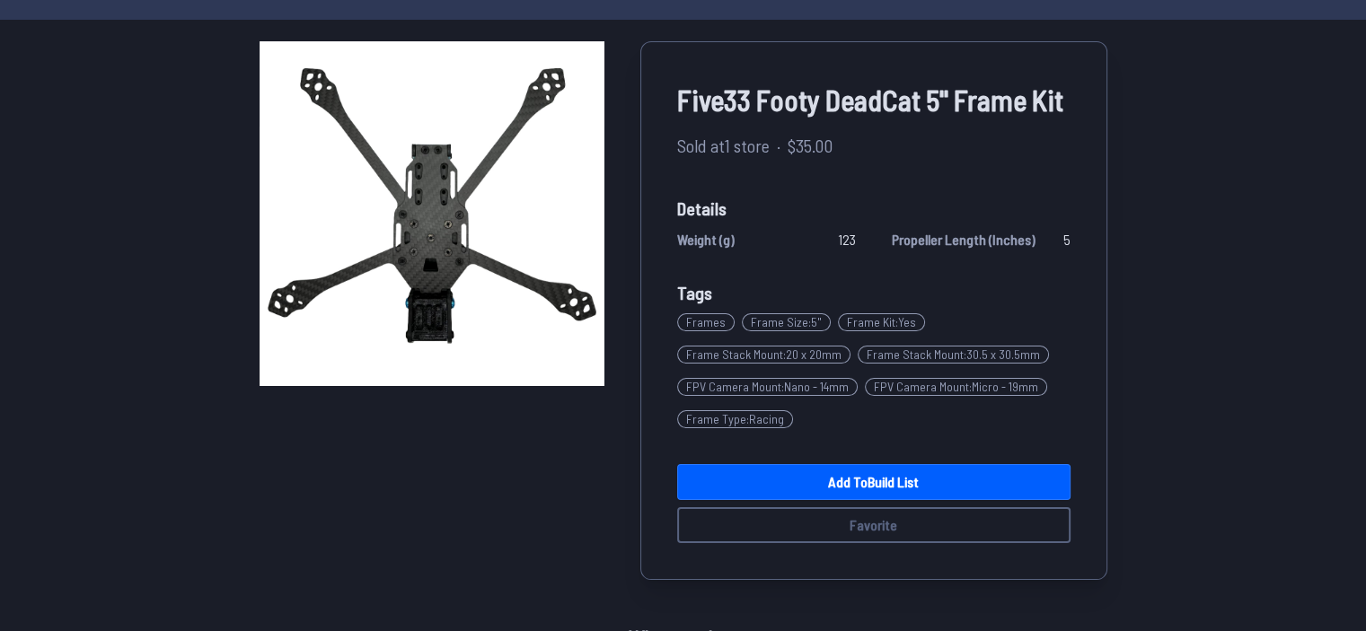
scroll to position [103, 0]
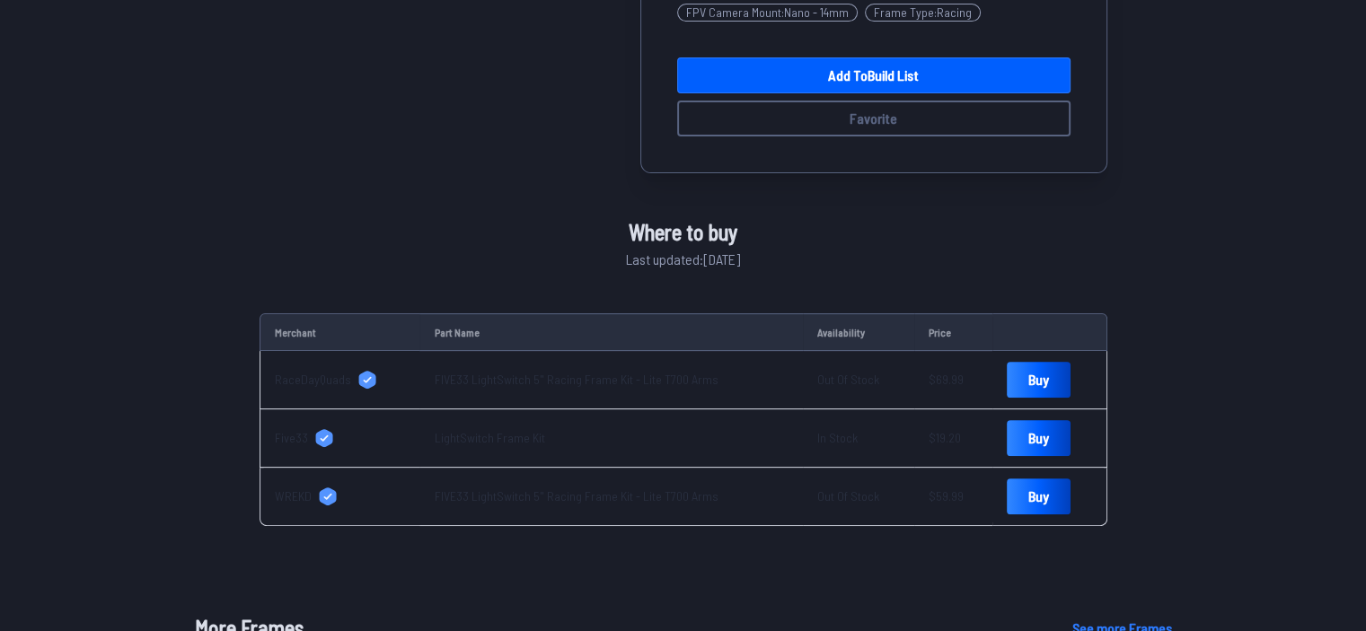
scroll to position [499, 0]
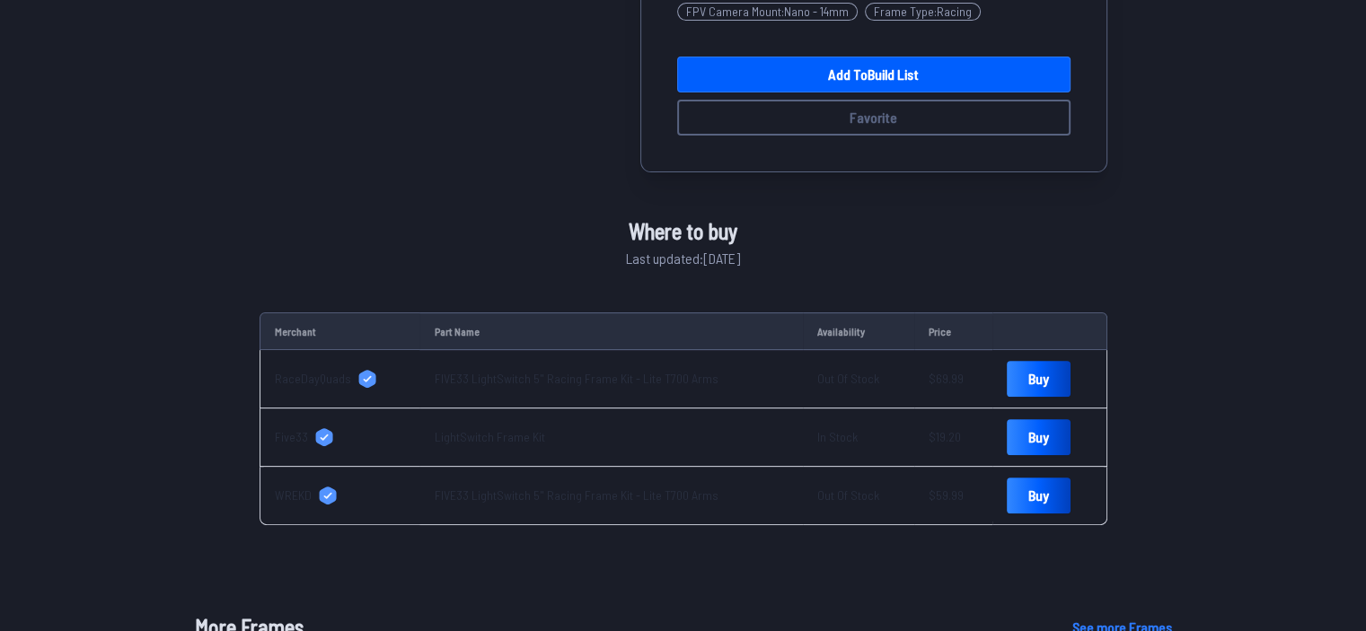
click at [466, 432] on link "LightSwitch Frame Kit" at bounding box center [489, 436] width 110 height 15
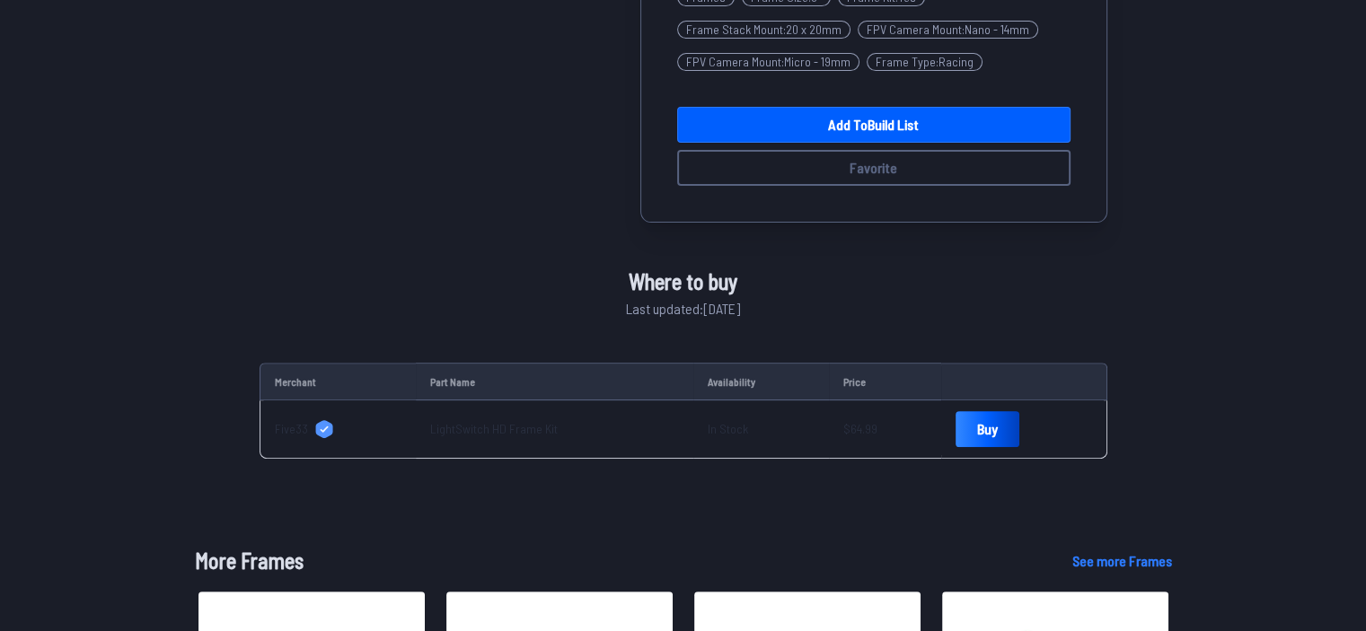
scroll to position [496, 0]
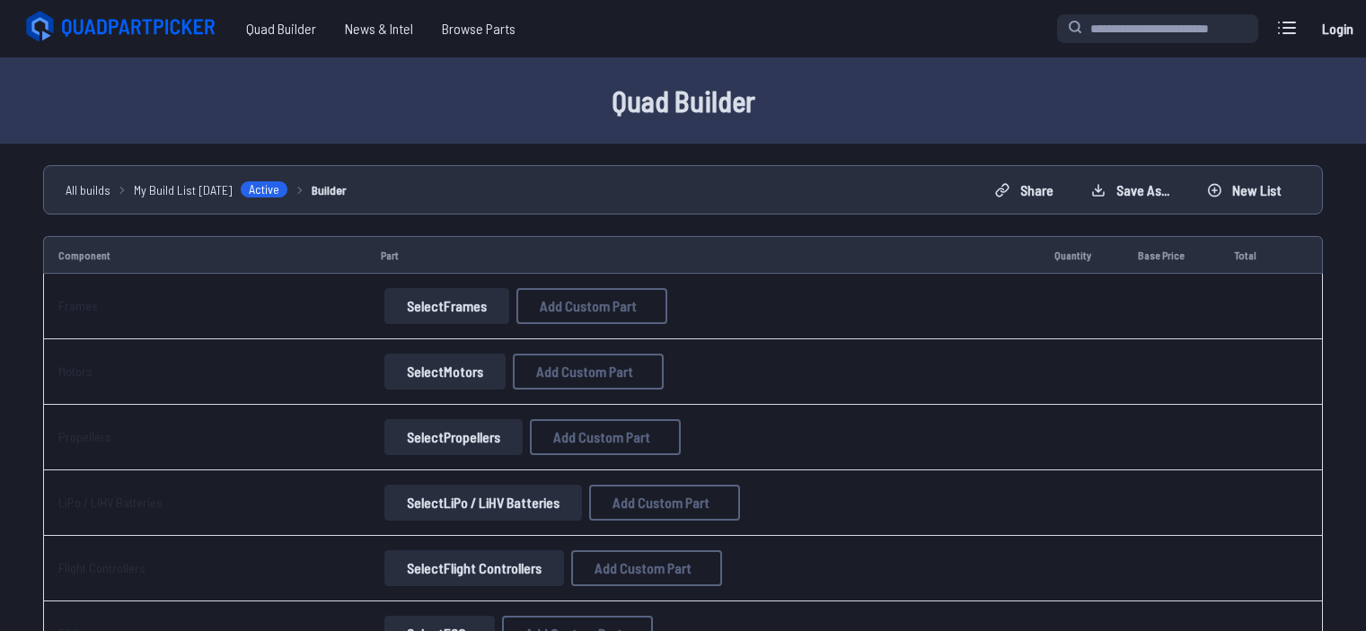
select select "**********"
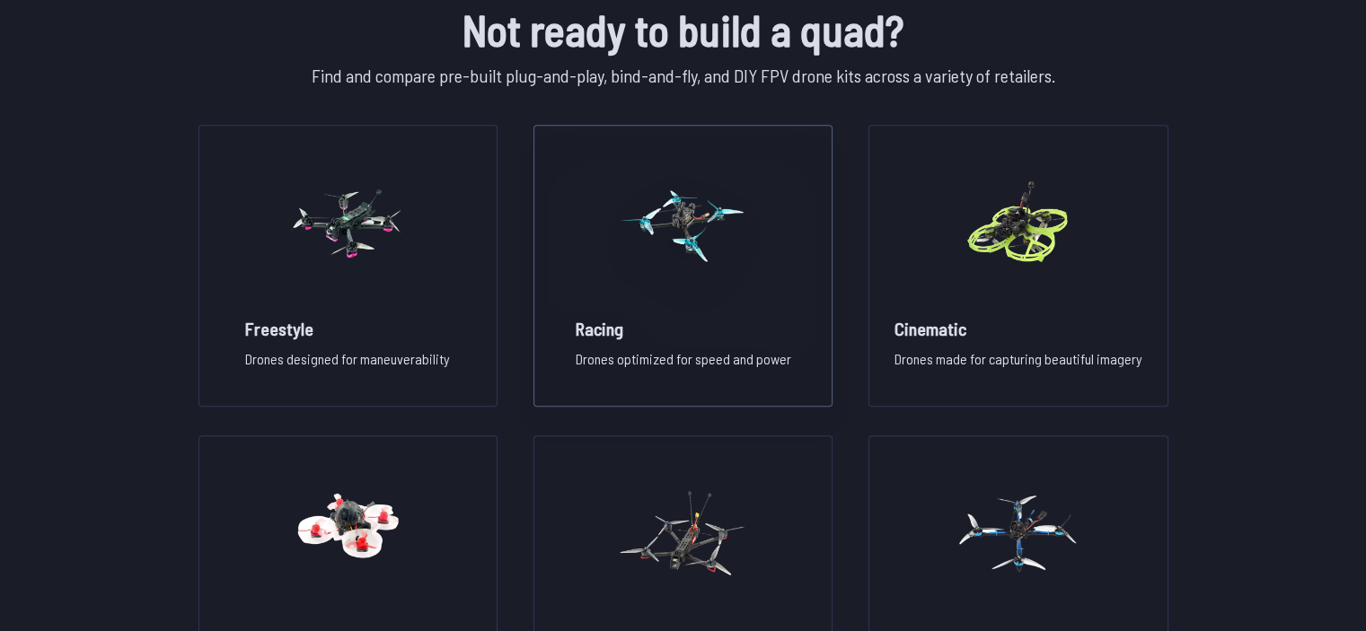
scroll to position [1286, 0]
click at [705, 233] on img at bounding box center [682, 223] width 129 height 158
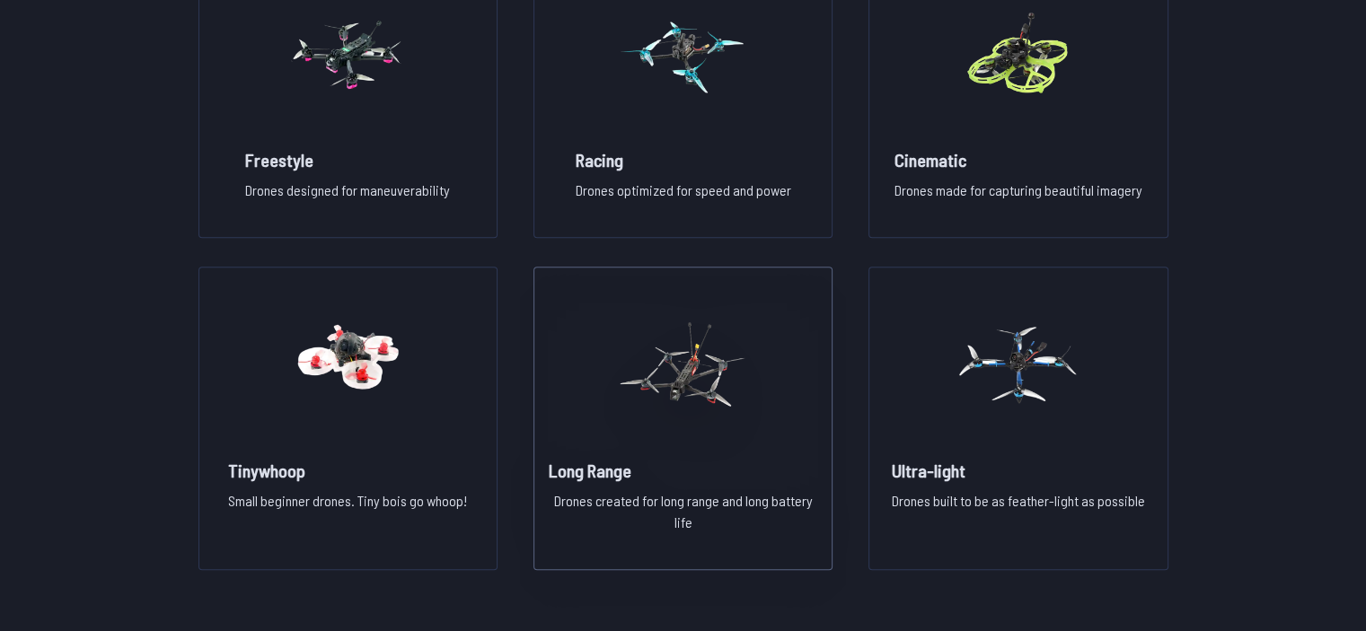
scroll to position [1436, 0]
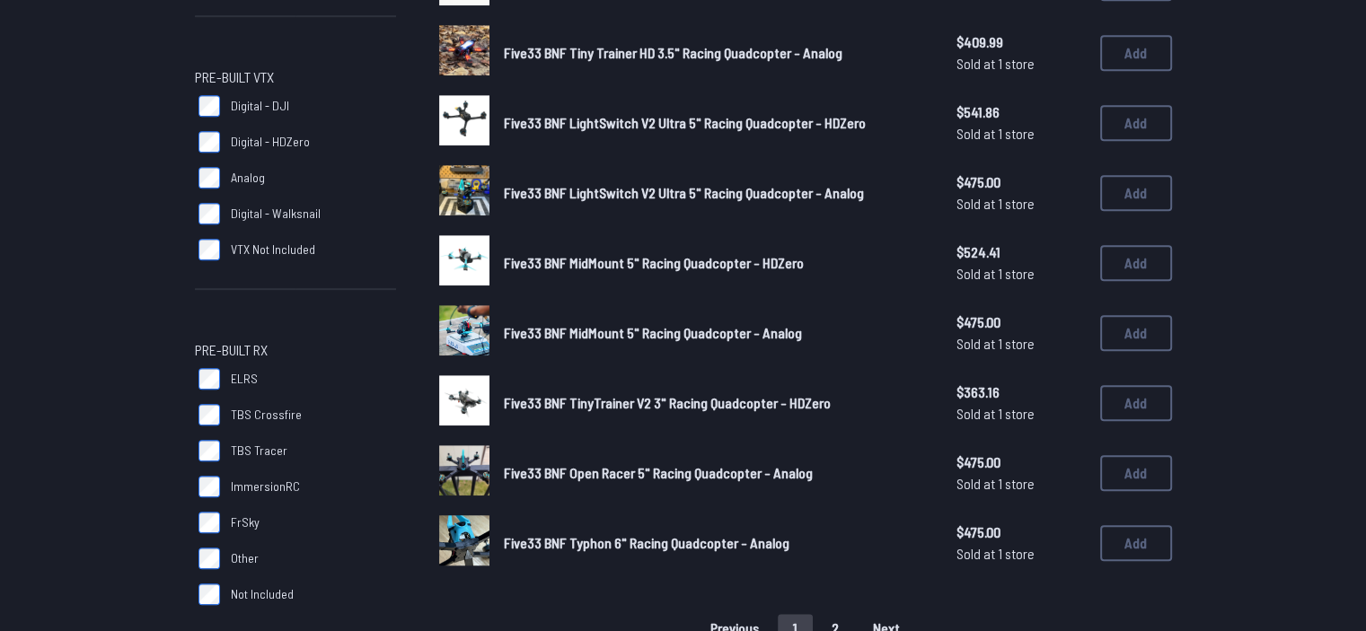
scroll to position [1045, 0]
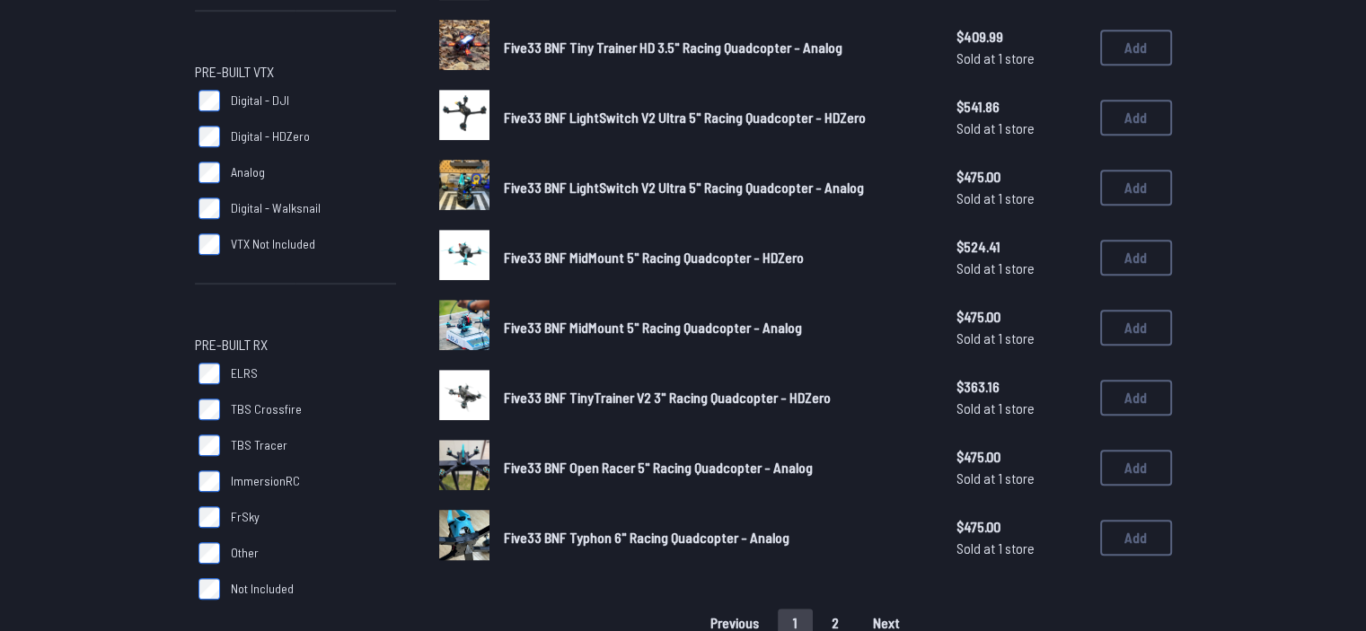
click at [620, 459] on span "Five33 BNF Open Racer 5" Racing Quadcopter - Analog" at bounding box center [658, 467] width 309 height 17
